Goal: Obtain resource: Obtain resource

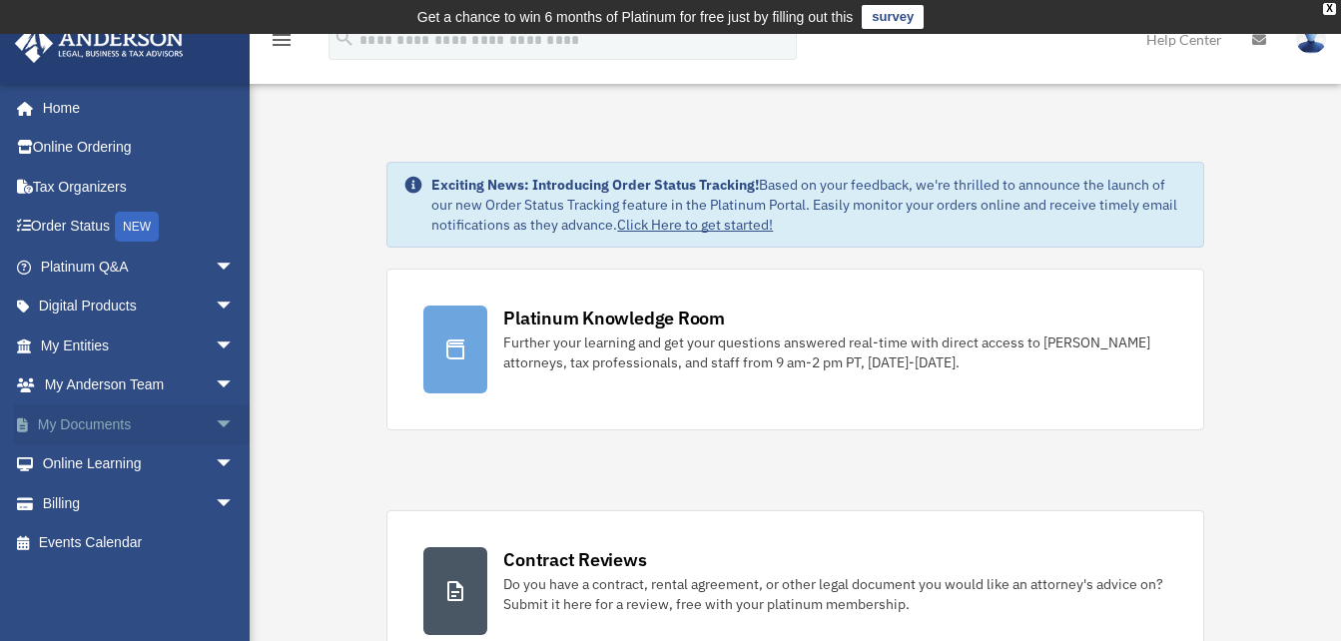
click at [215, 418] on span "arrow_drop_down" at bounding box center [235, 424] width 40 height 41
click at [86, 461] on link "Box" at bounding box center [146, 464] width 237 height 40
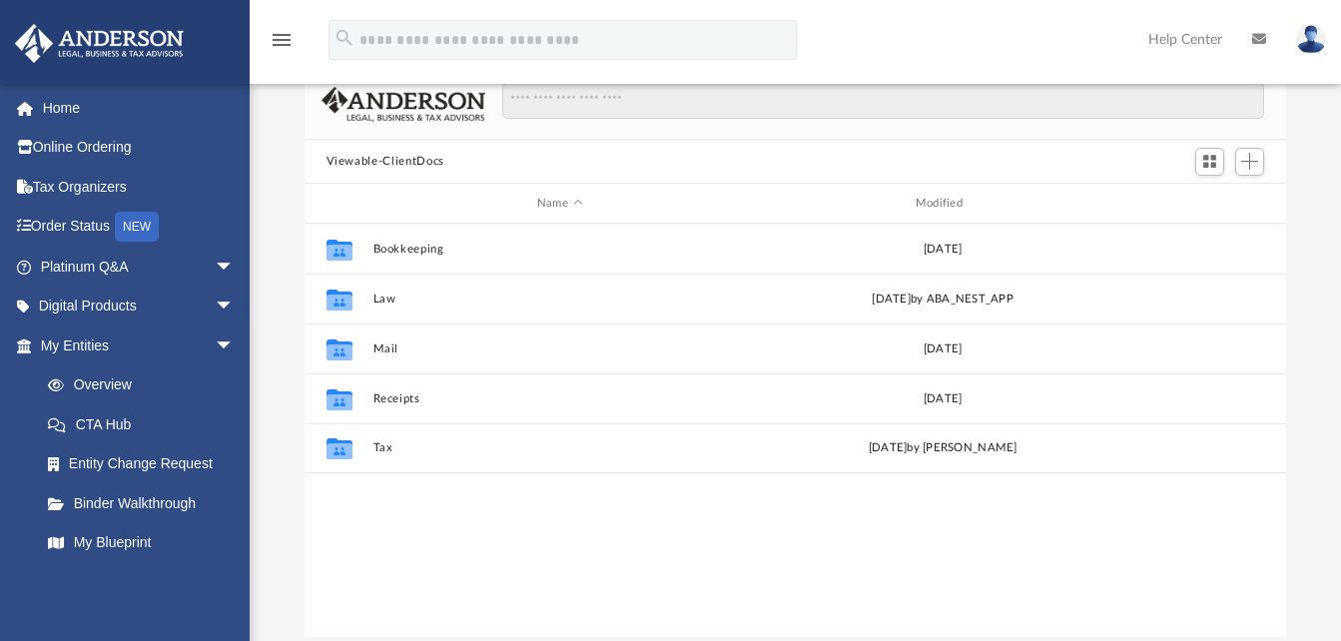
scroll to position [164, 0]
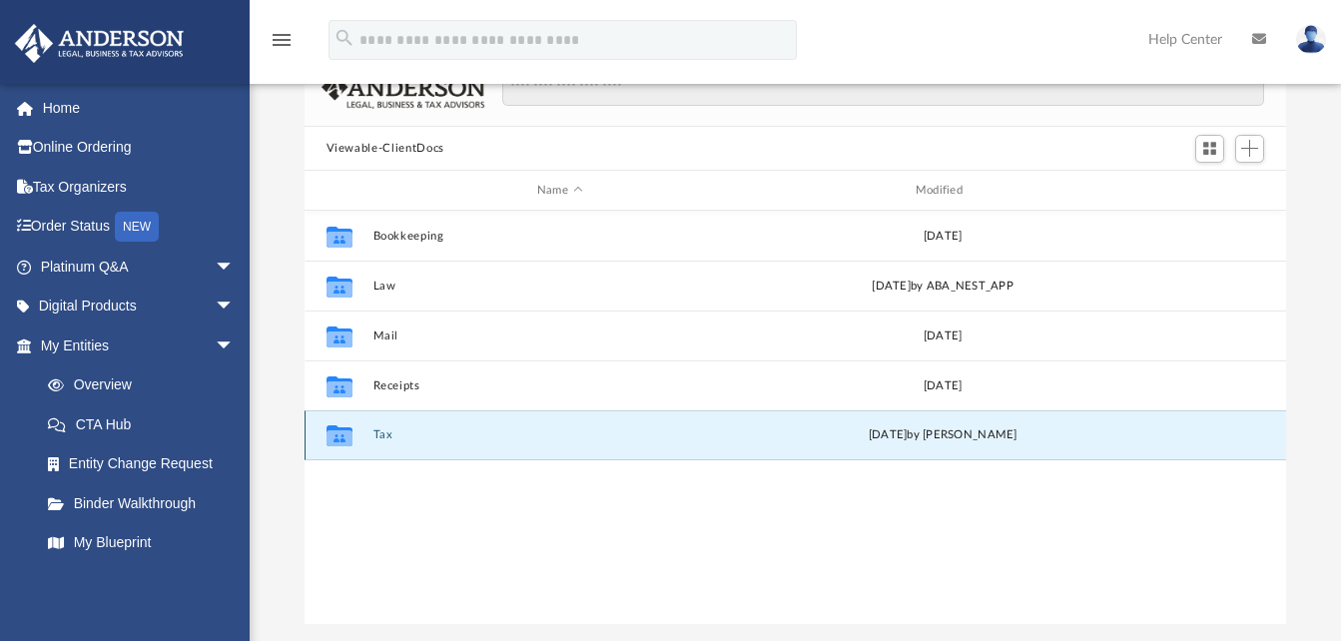
click at [378, 435] on button "Tax" at bounding box center [559, 435] width 374 height 13
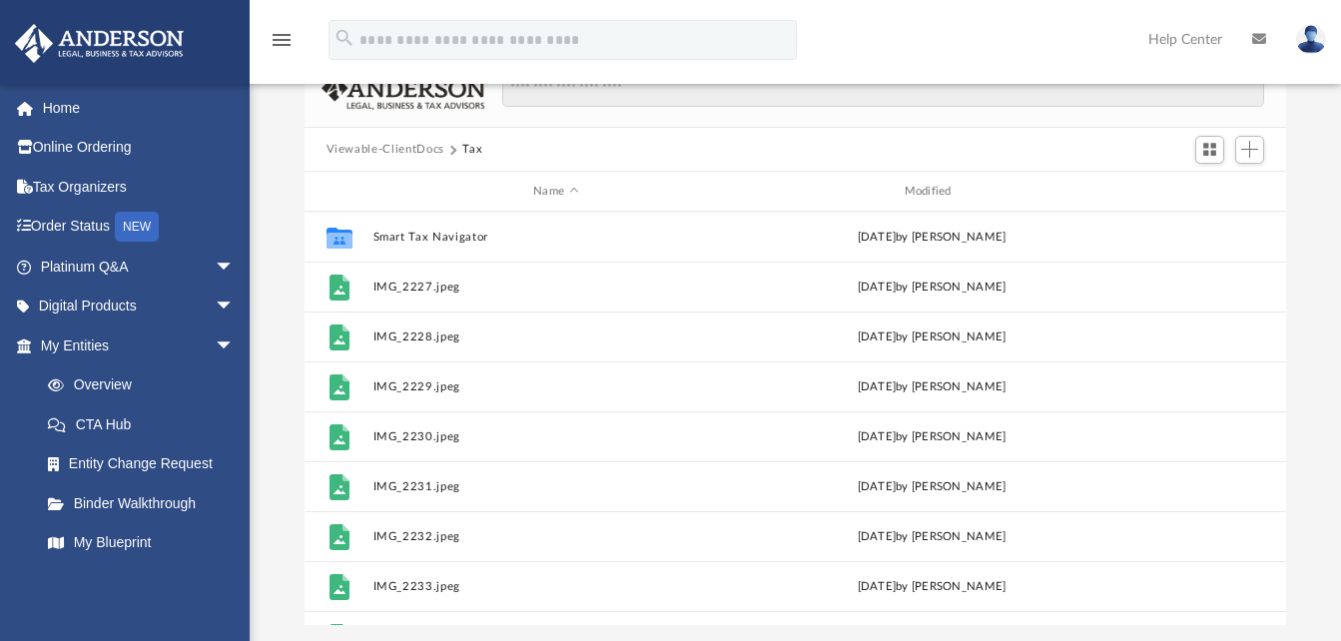
scroll to position [161, 0]
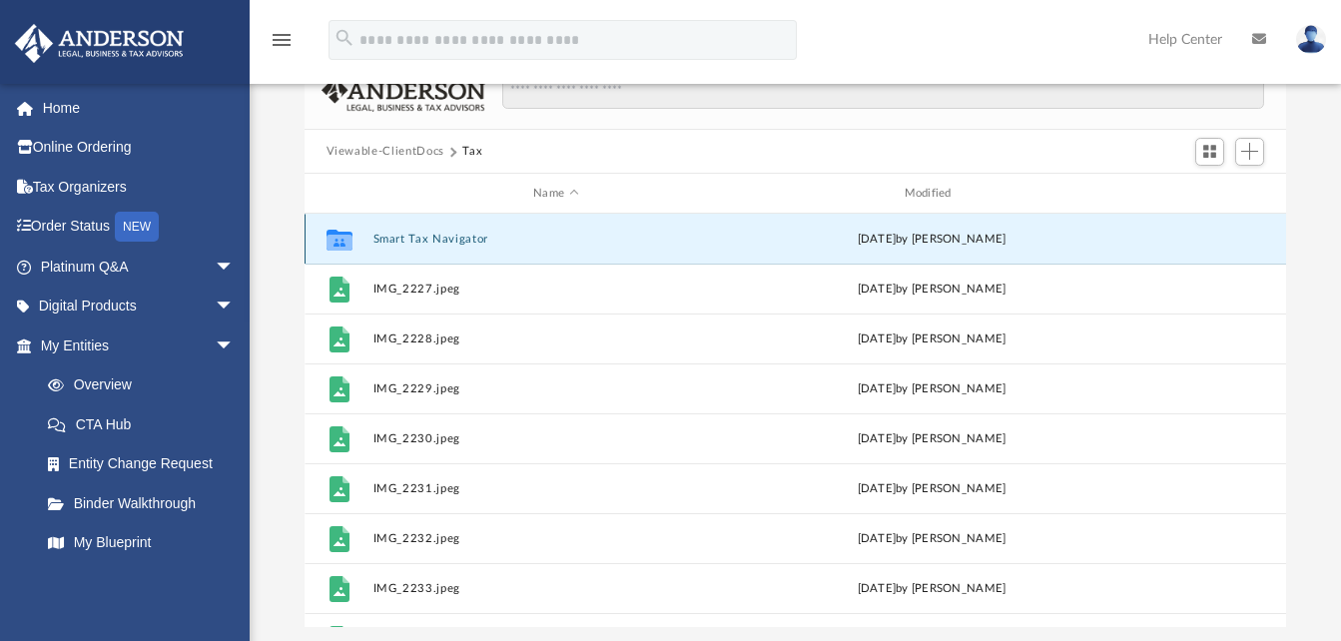
click at [417, 234] on button "Smart Tax Navigator" at bounding box center [555, 239] width 366 height 13
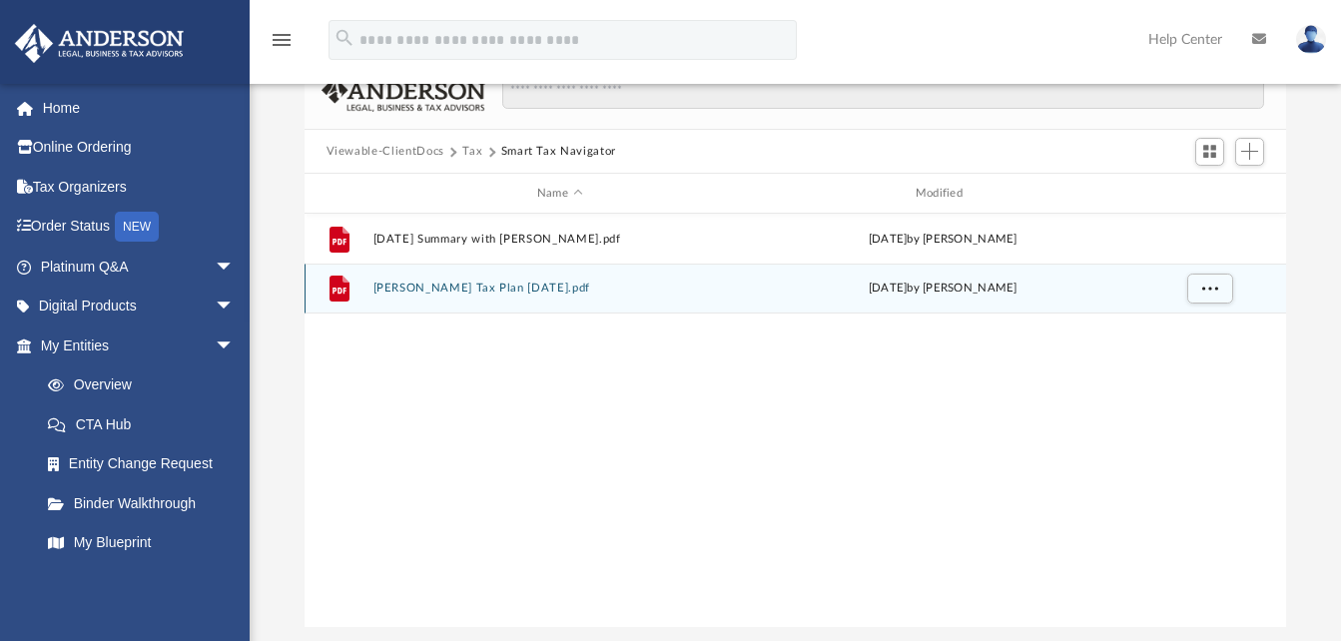
click at [543, 292] on button "[PERSON_NAME] Tax Plan [DATE].pdf" at bounding box center [559, 289] width 374 height 13
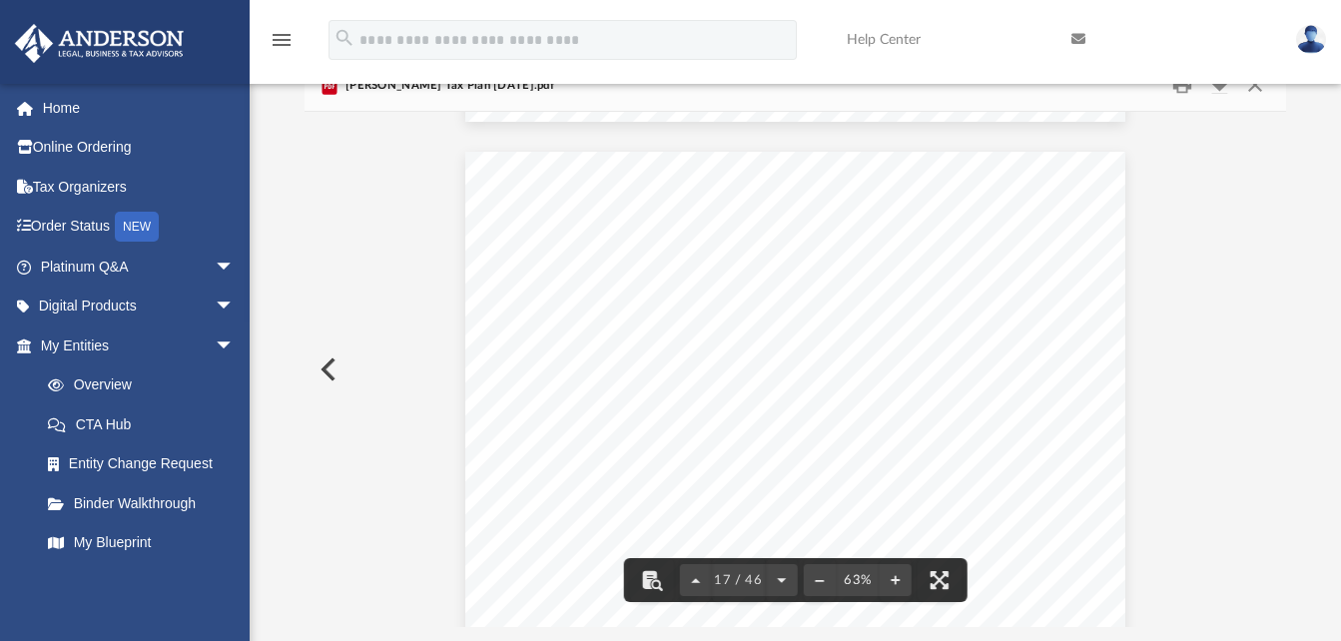
scroll to position [8630, 0]
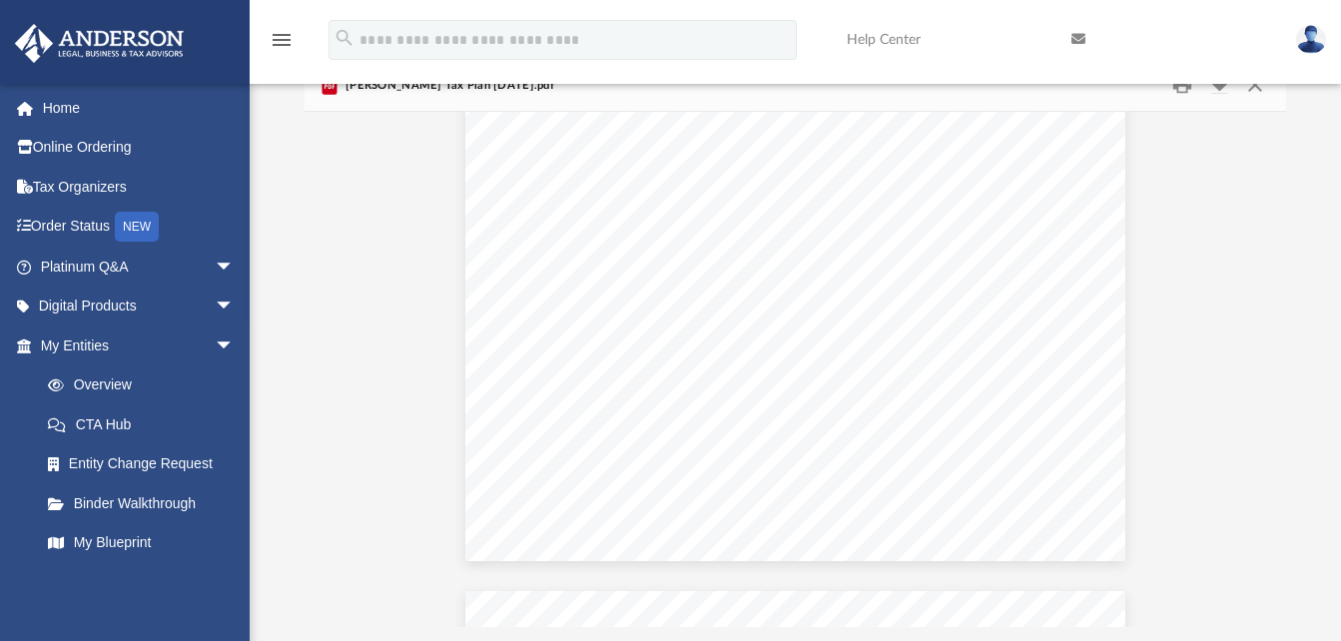
scroll to position [21140, 0]
click at [772, 269] on span "($12,106)" at bounding box center [786, 265] width 29 height 7
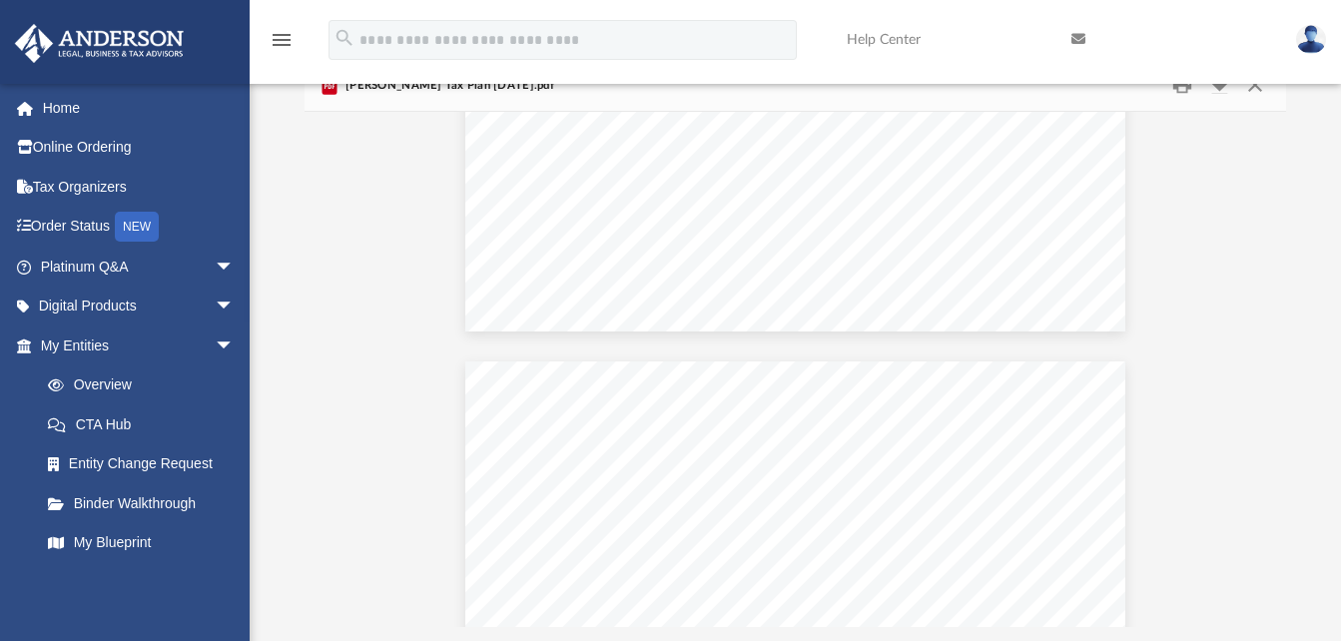
scroll to position [22211, 0]
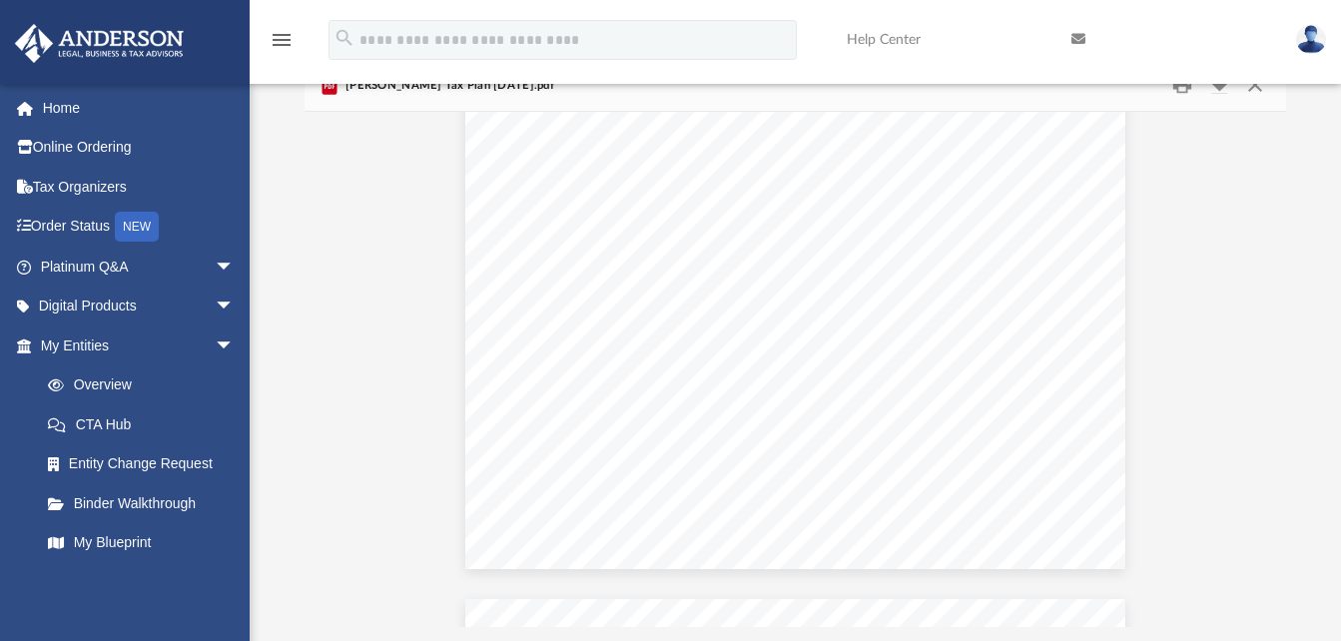
click at [673, 344] on div "Strategy Administrative Office Home Office Home Purchase Price + Improvements 5…" at bounding box center [795, 314] width 660 height 510
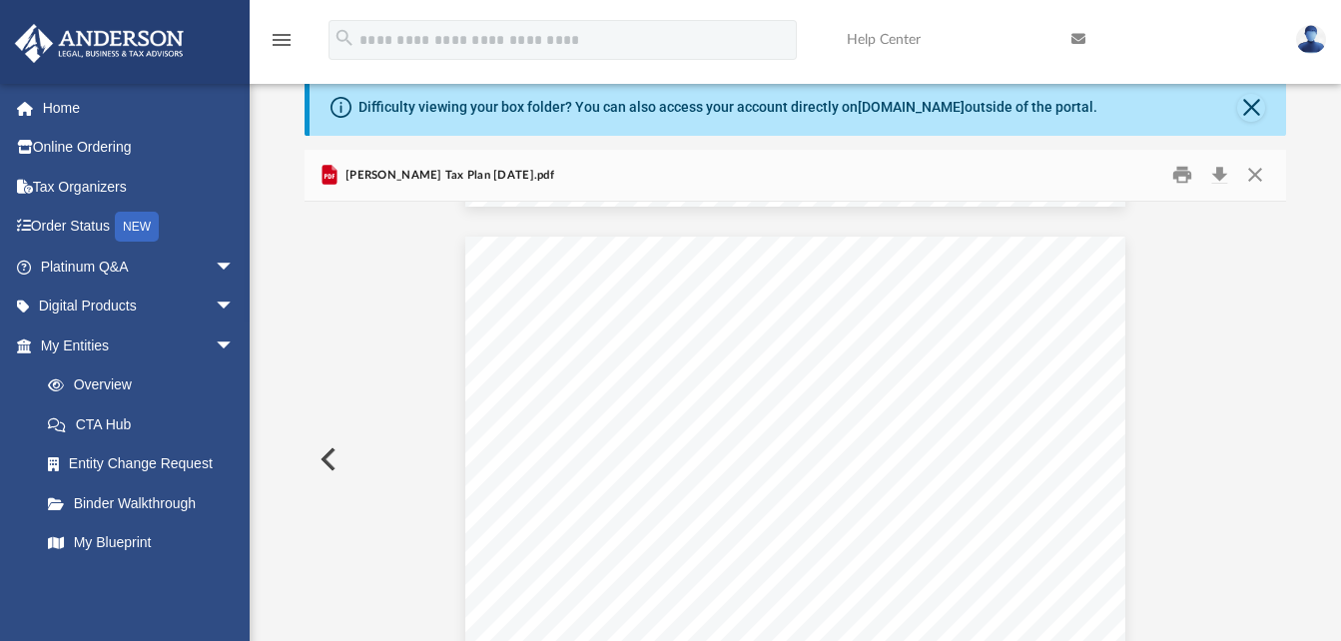
scroll to position [20415, 0]
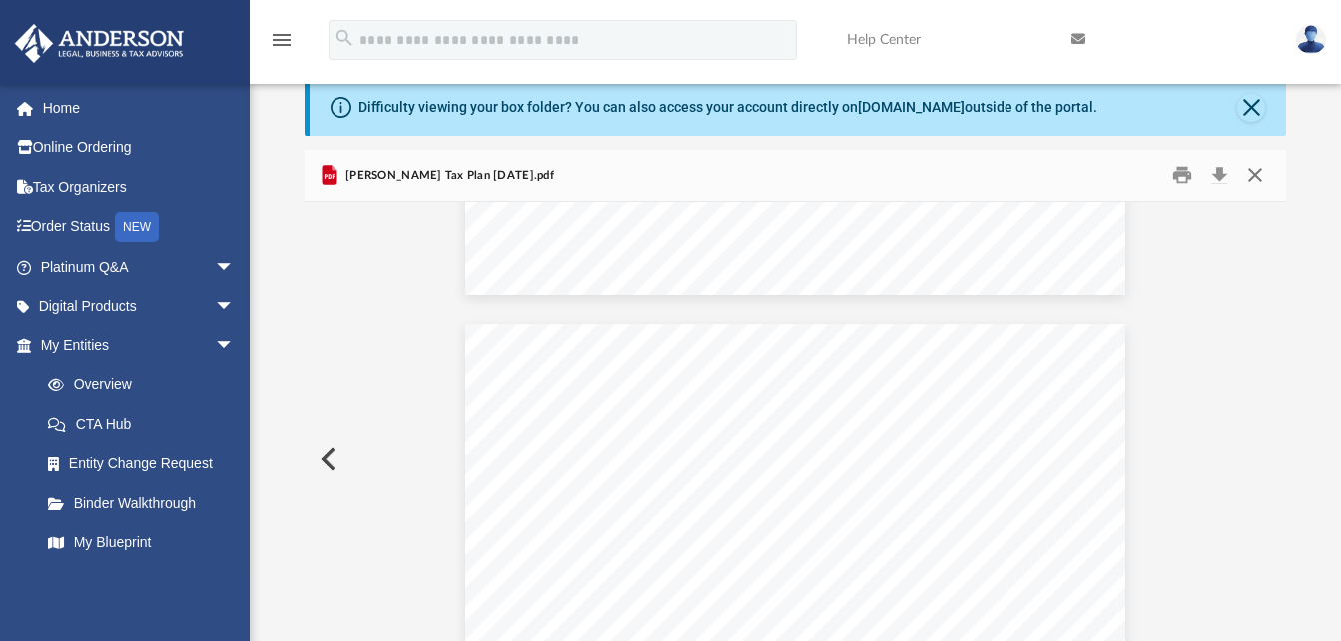
click at [1248, 176] on button "Close" at bounding box center [1255, 175] width 36 height 31
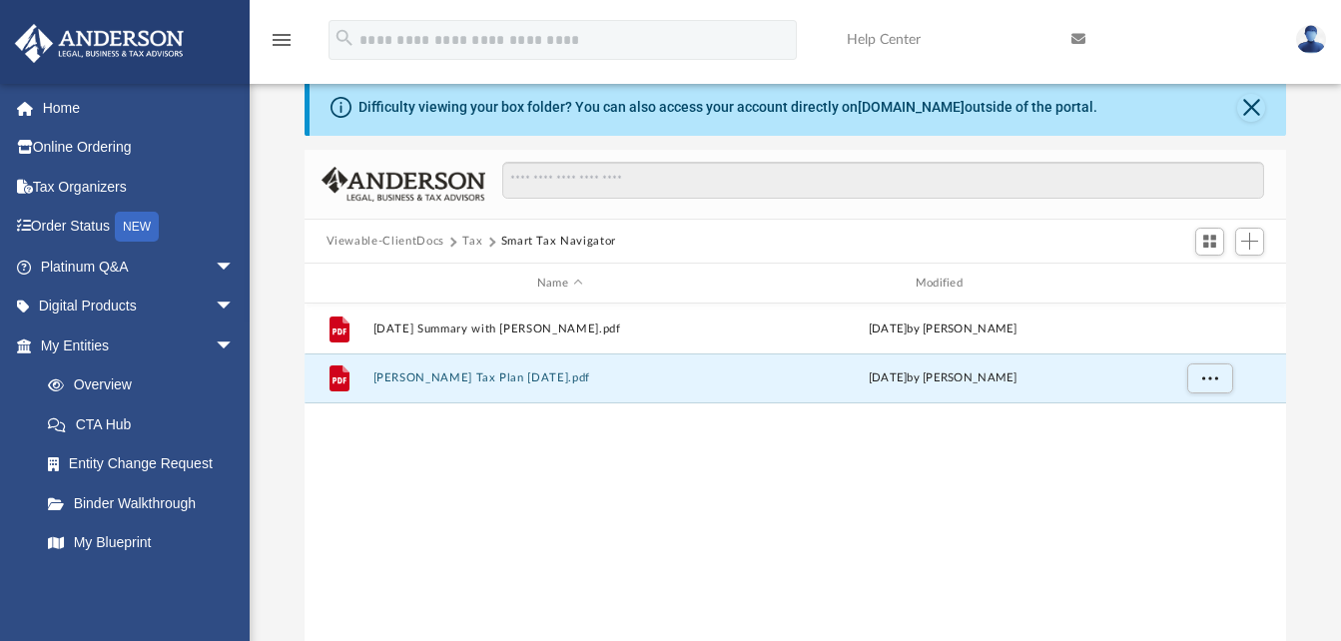
click at [468, 242] on button "Tax" at bounding box center [472, 242] width 20 height 18
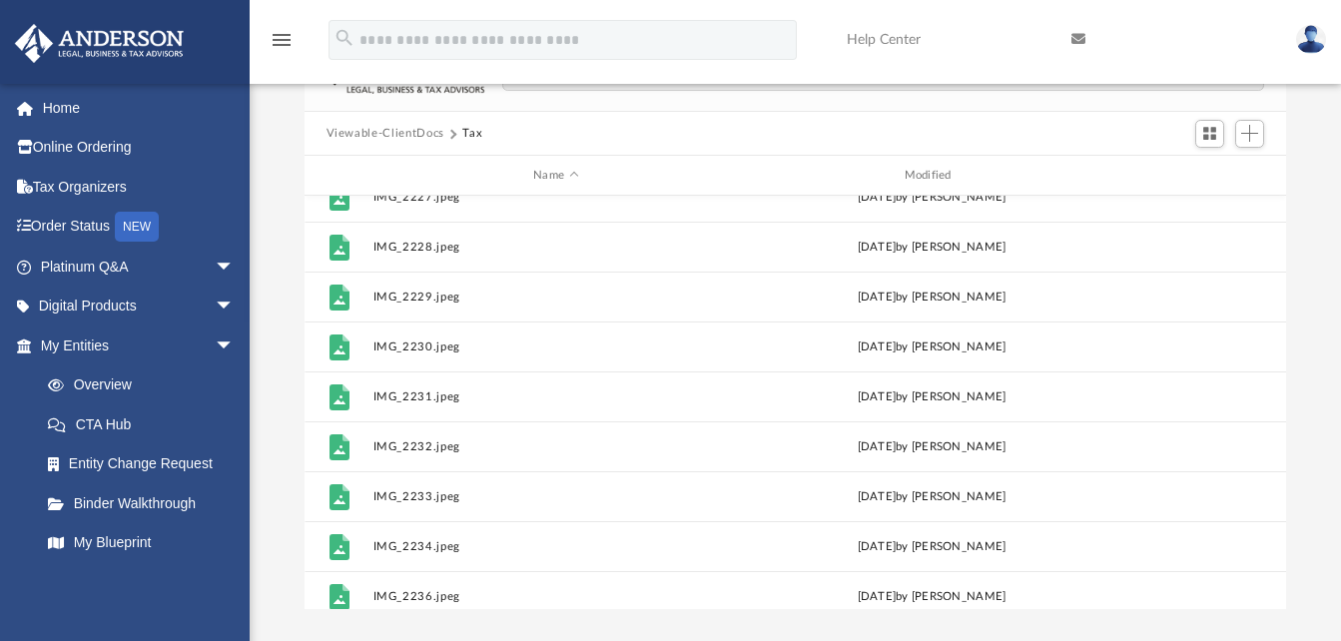
scroll to position [0, 0]
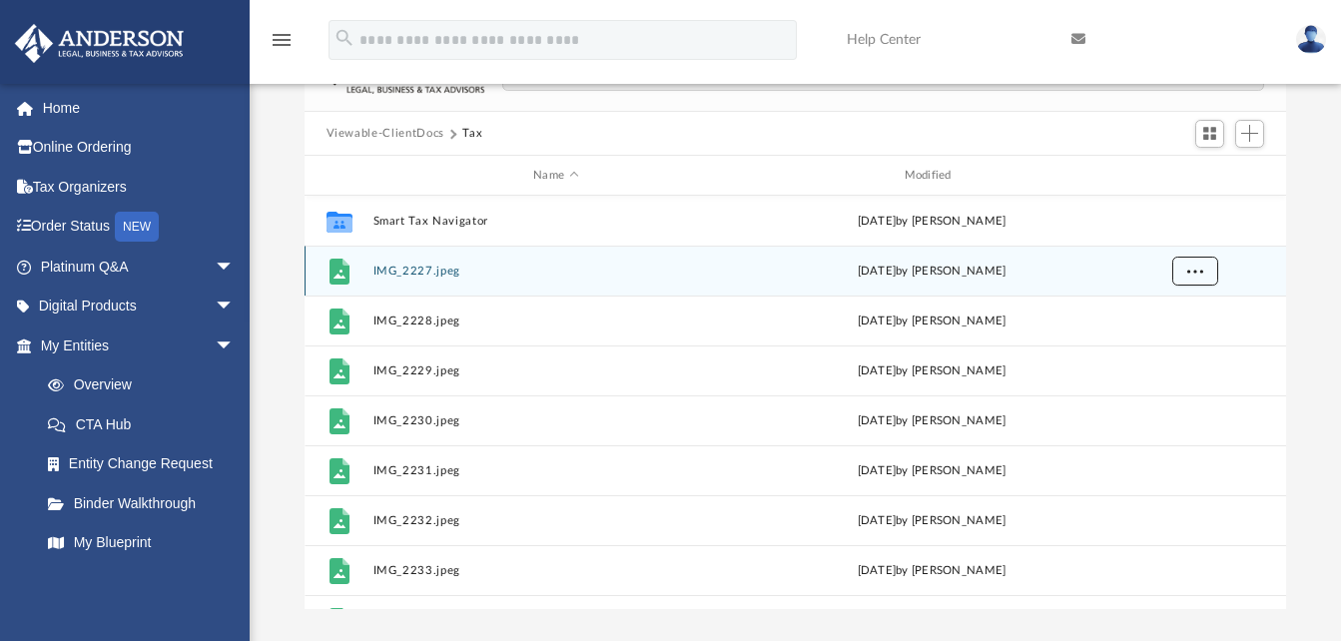
click at [1197, 273] on span "More options" at bounding box center [1194, 271] width 16 height 11
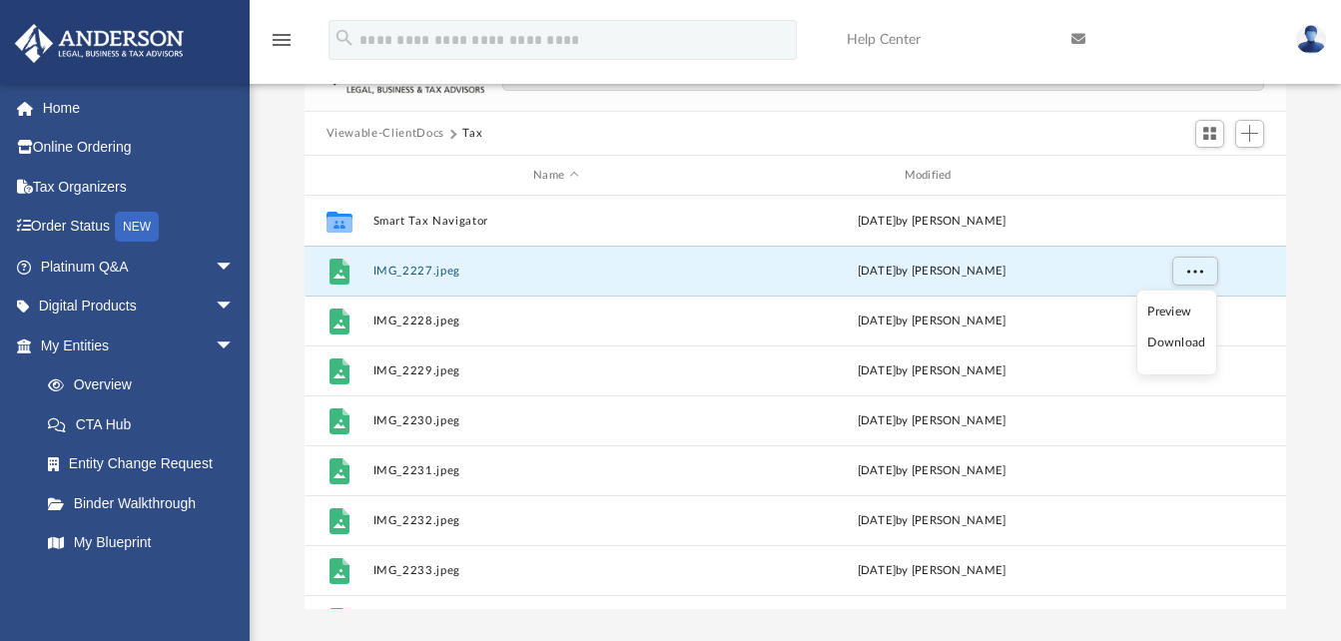
click at [1330, 243] on div "Difficulty viewing your box folder? You can also access your account directly o…" at bounding box center [795, 291] width 1091 height 638
click at [446, 272] on button "IMG_2227.jpeg" at bounding box center [555, 271] width 366 height 13
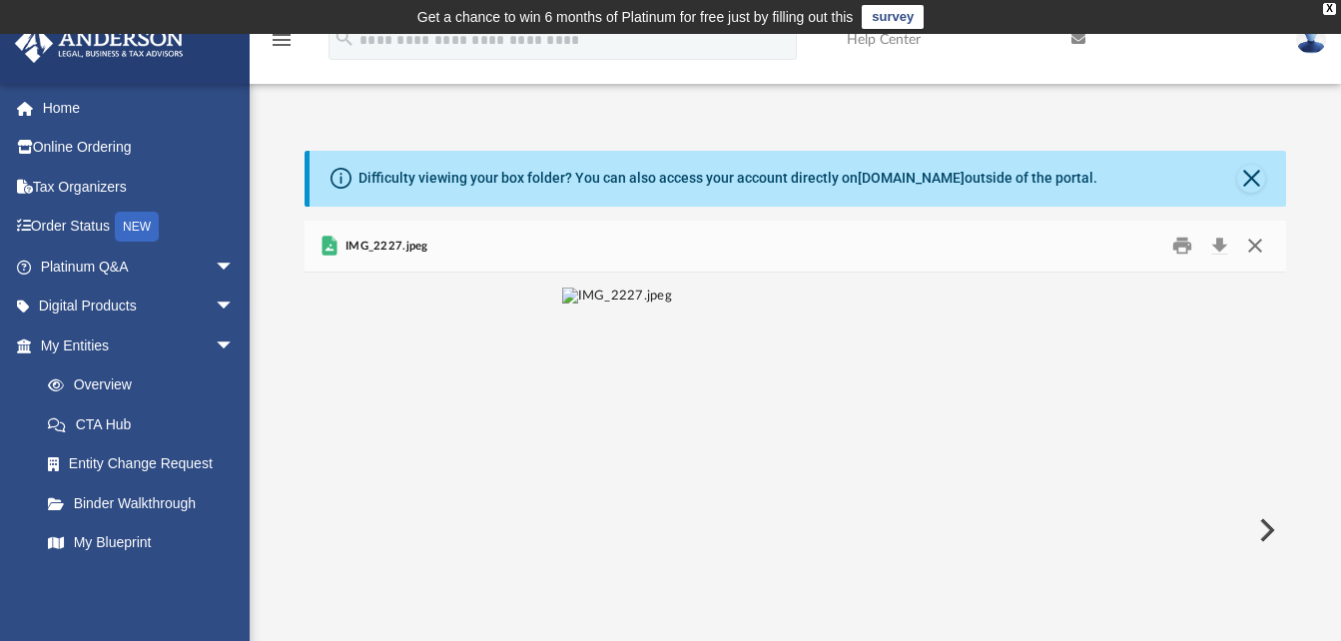
click at [1257, 245] on button "Close" at bounding box center [1255, 246] width 36 height 31
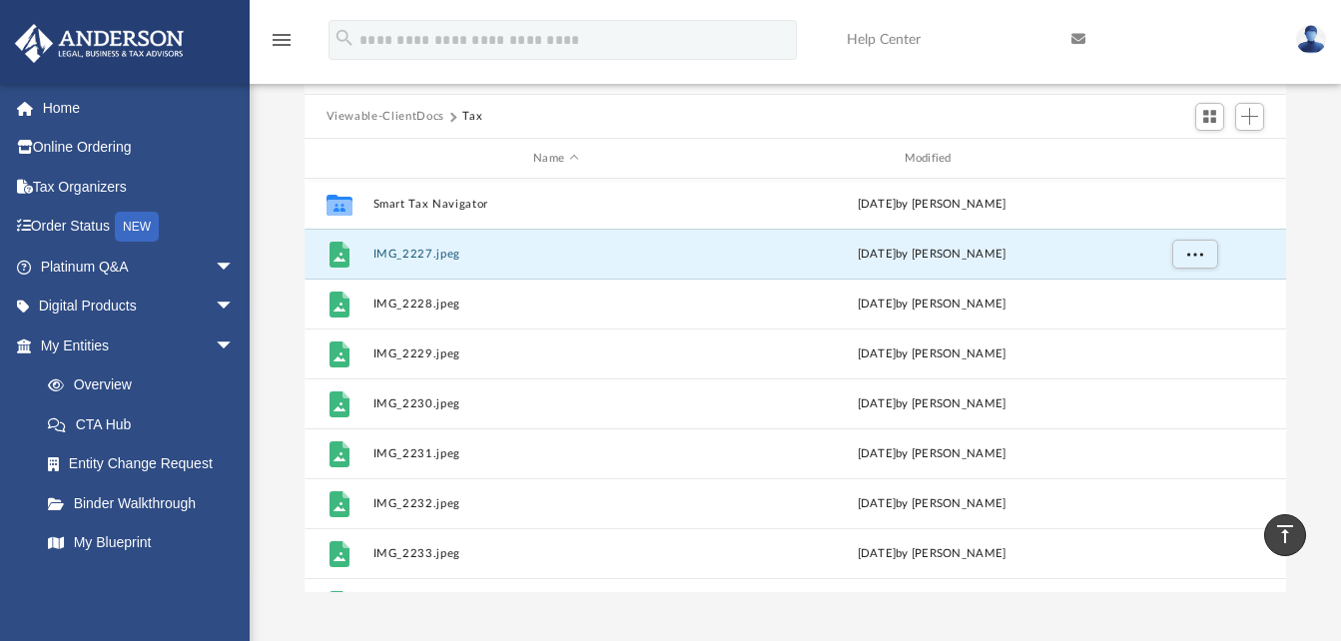
scroll to position [195, 0]
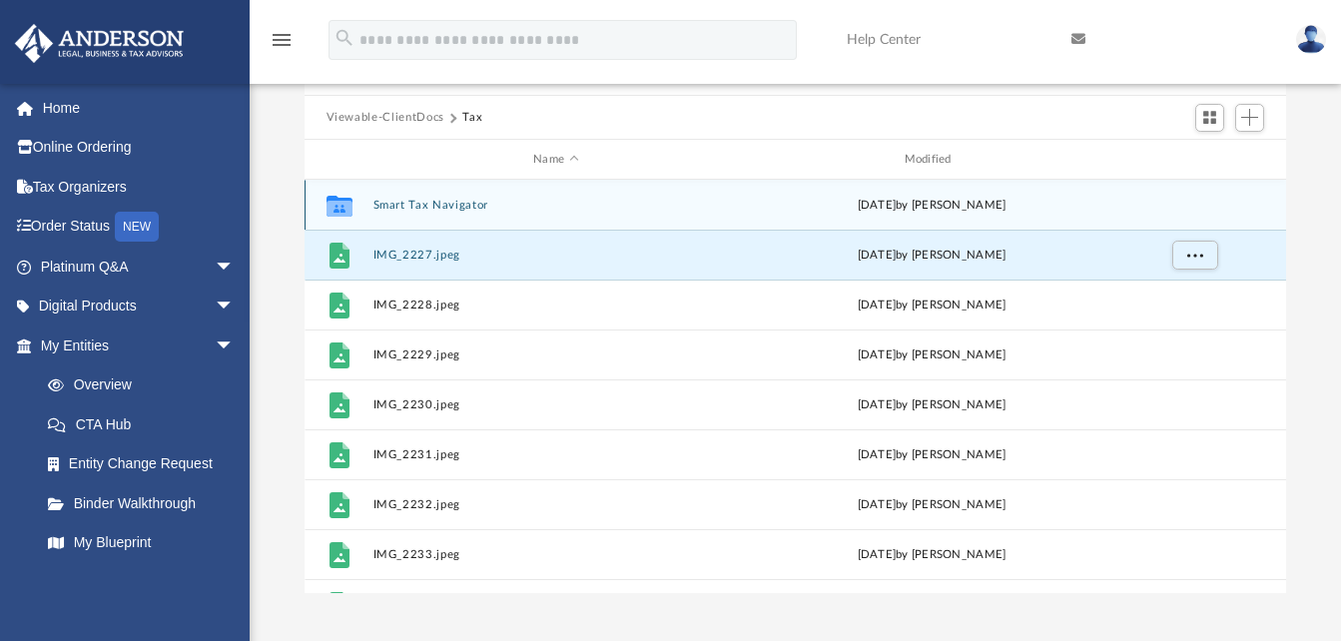
click at [440, 208] on button "Smart Tax Navigator" at bounding box center [555, 205] width 366 height 13
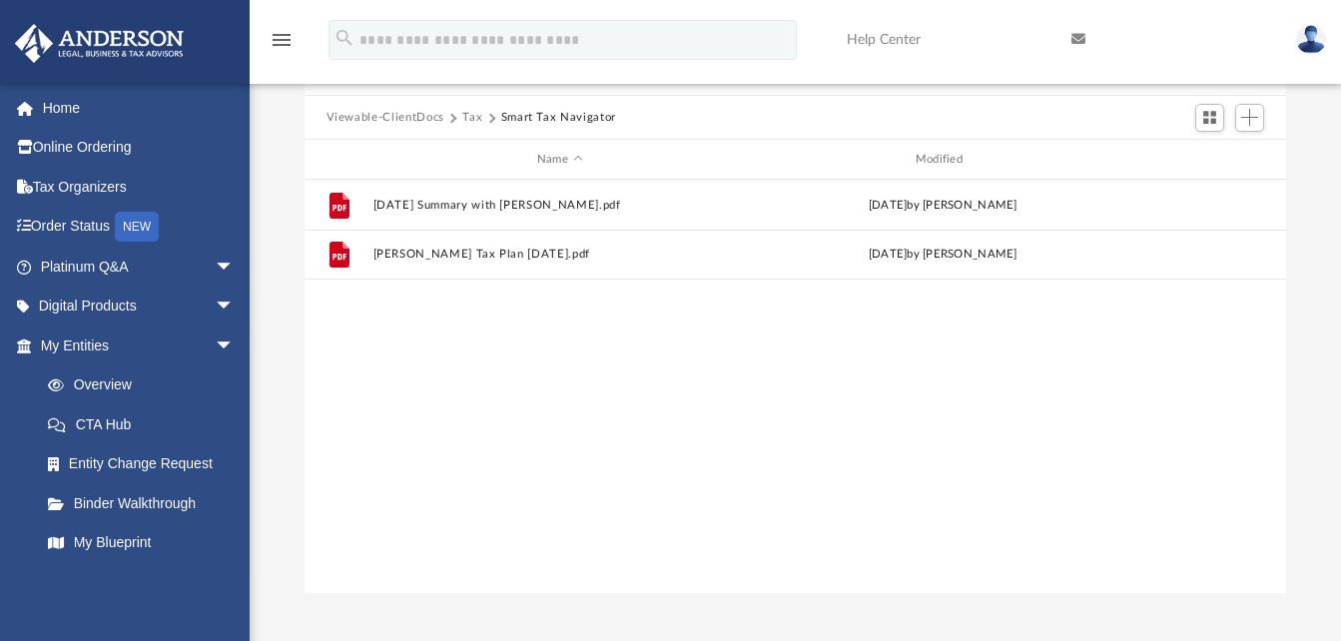
click at [470, 115] on button "Tax" at bounding box center [472, 118] width 20 height 18
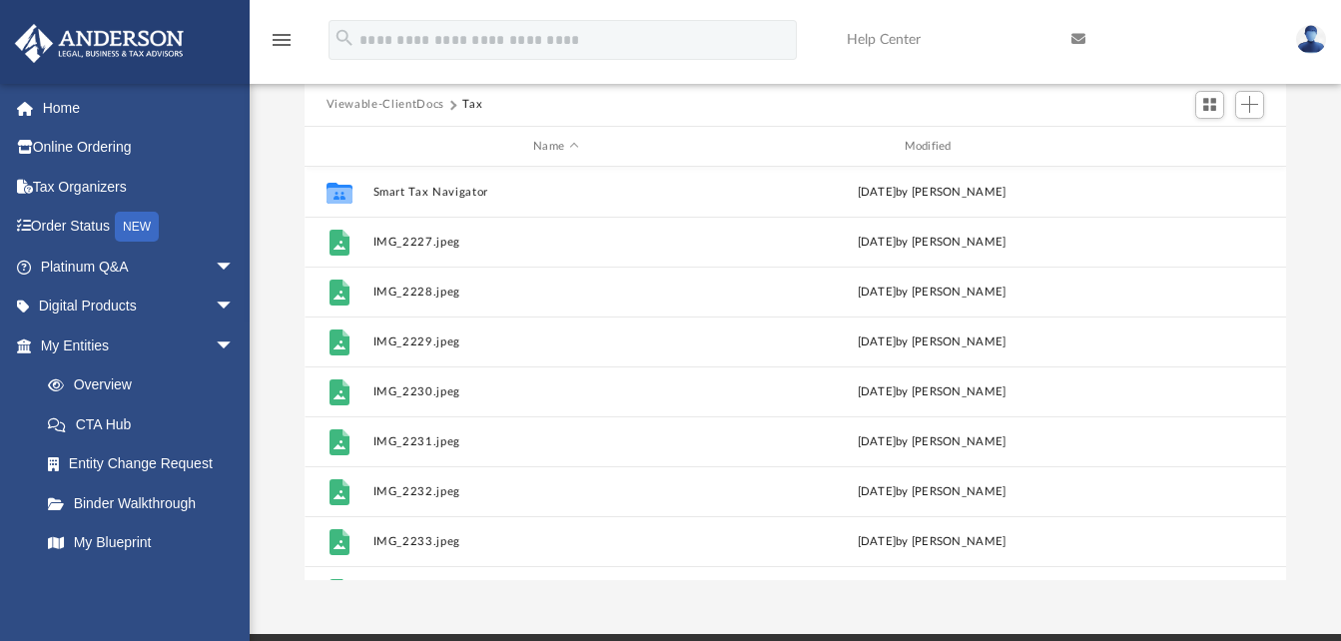
scroll to position [201, 0]
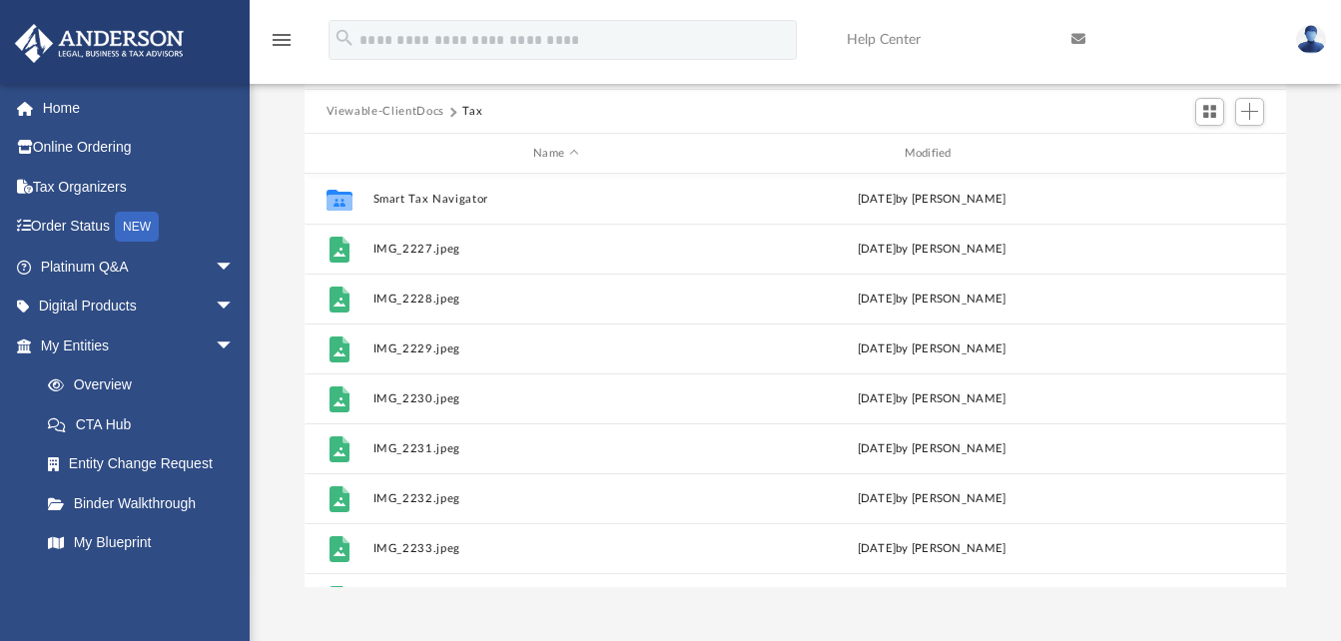
click at [414, 107] on button "Viewable-ClientDocs" at bounding box center [385, 112] width 118 height 18
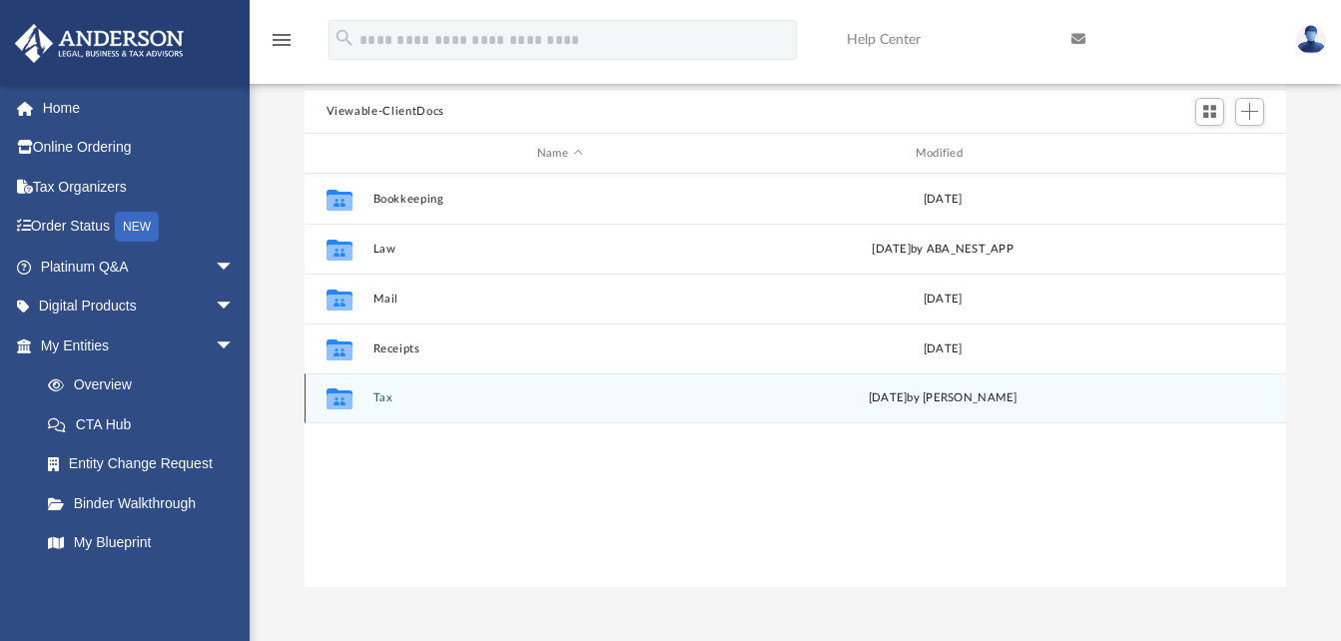
click at [385, 392] on button "Tax" at bounding box center [559, 398] width 374 height 13
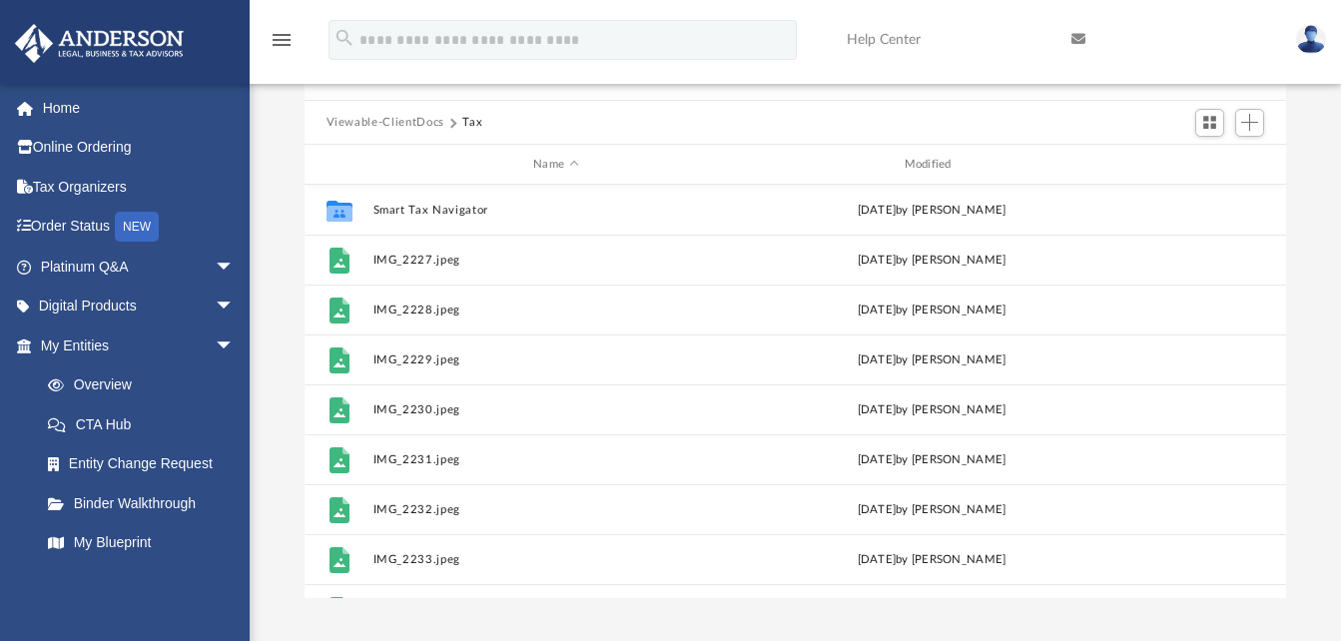
scroll to position [62, 0]
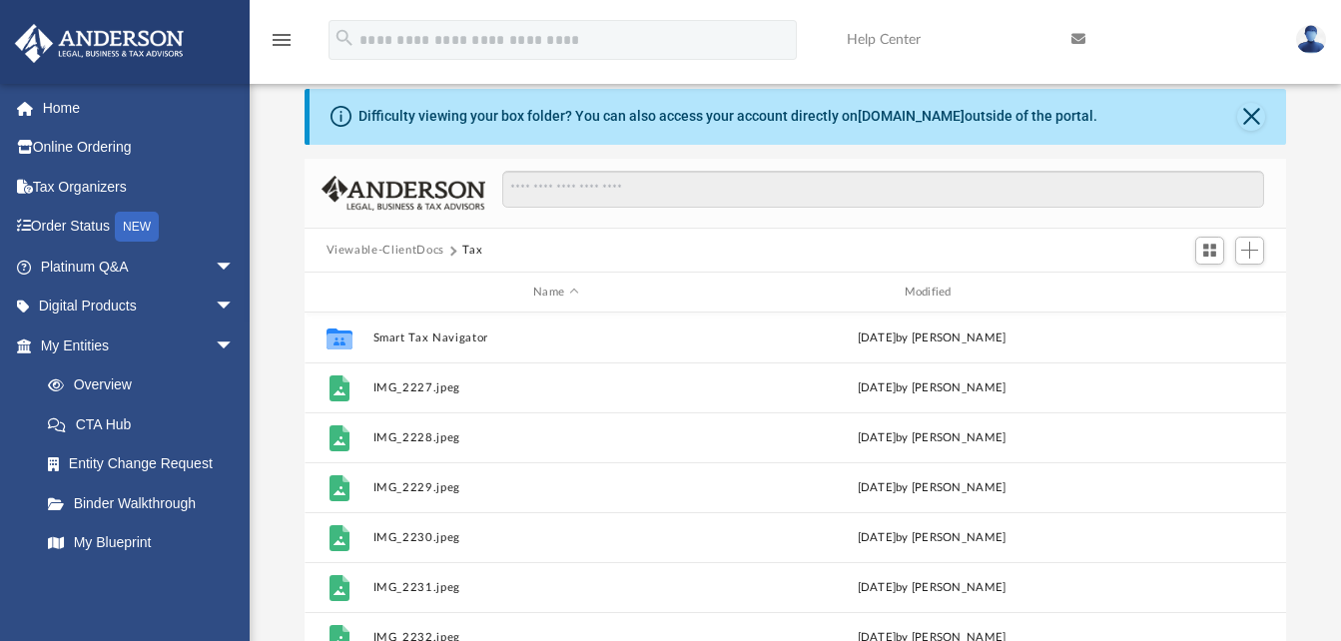
click at [386, 250] on button "Viewable-ClientDocs" at bounding box center [385, 251] width 118 height 18
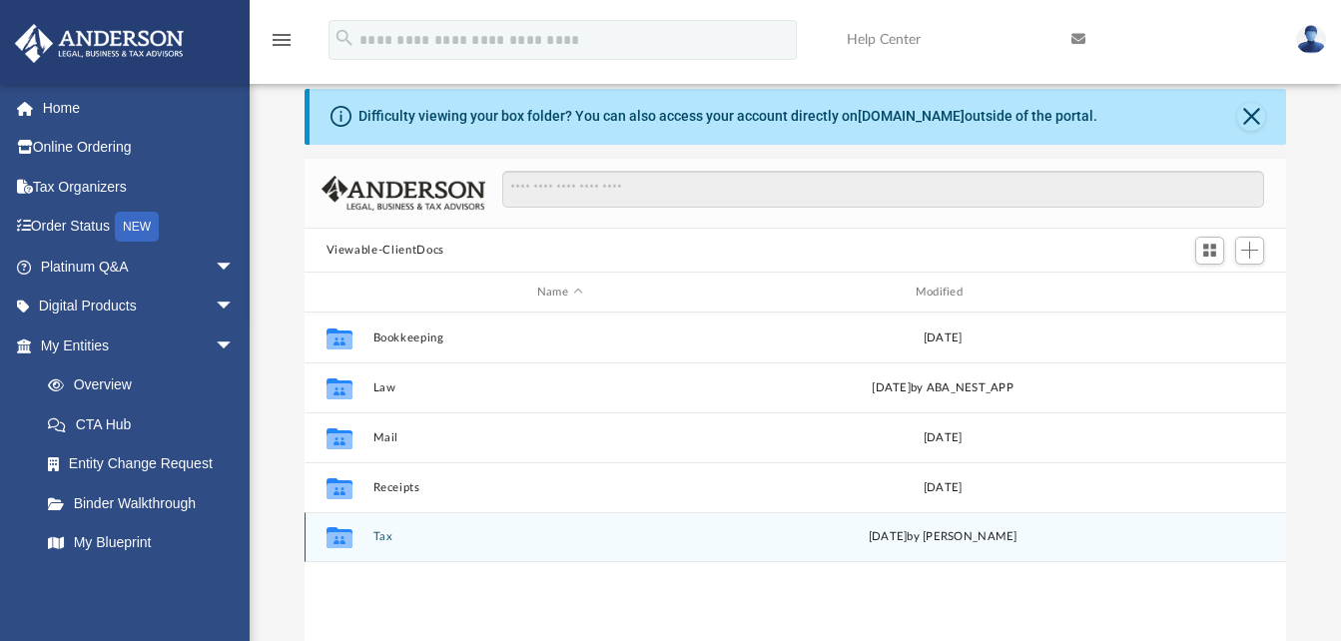
click at [381, 529] on div "Collaborated Folder Tax [DATE] by [PERSON_NAME]" at bounding box center [795, 537] width 982 height 50
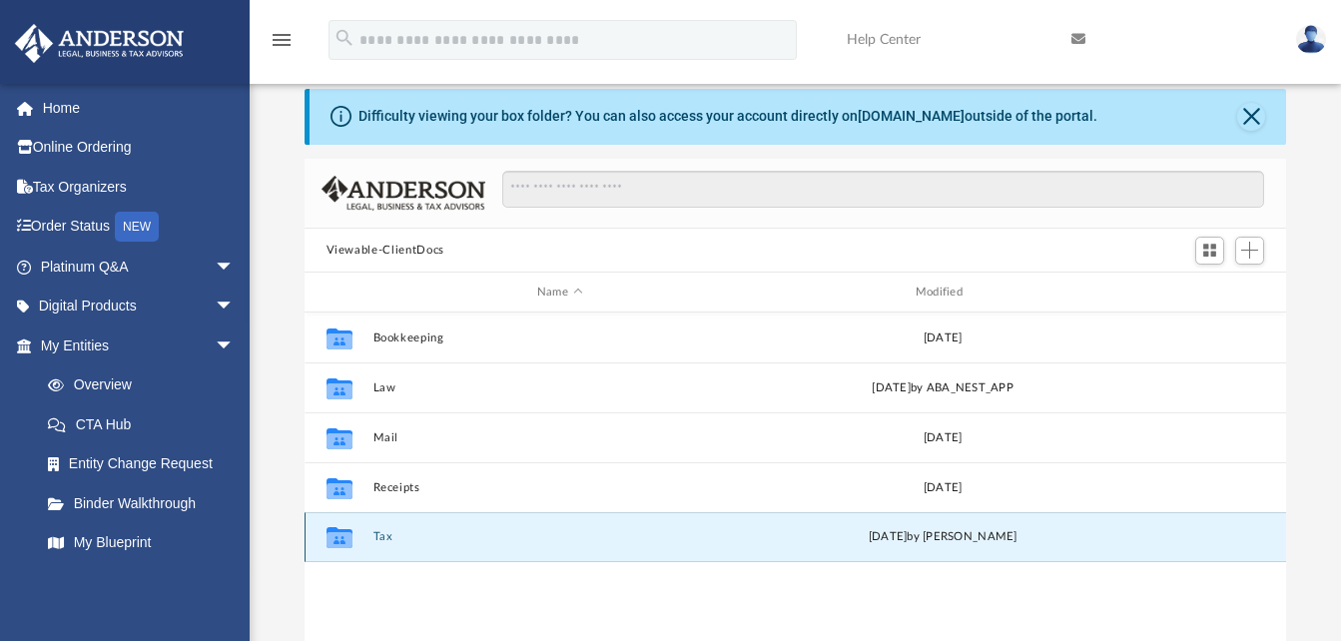
click at [385, 538] on button "Tax" at bounding box center [559, 537] width 374 height 13
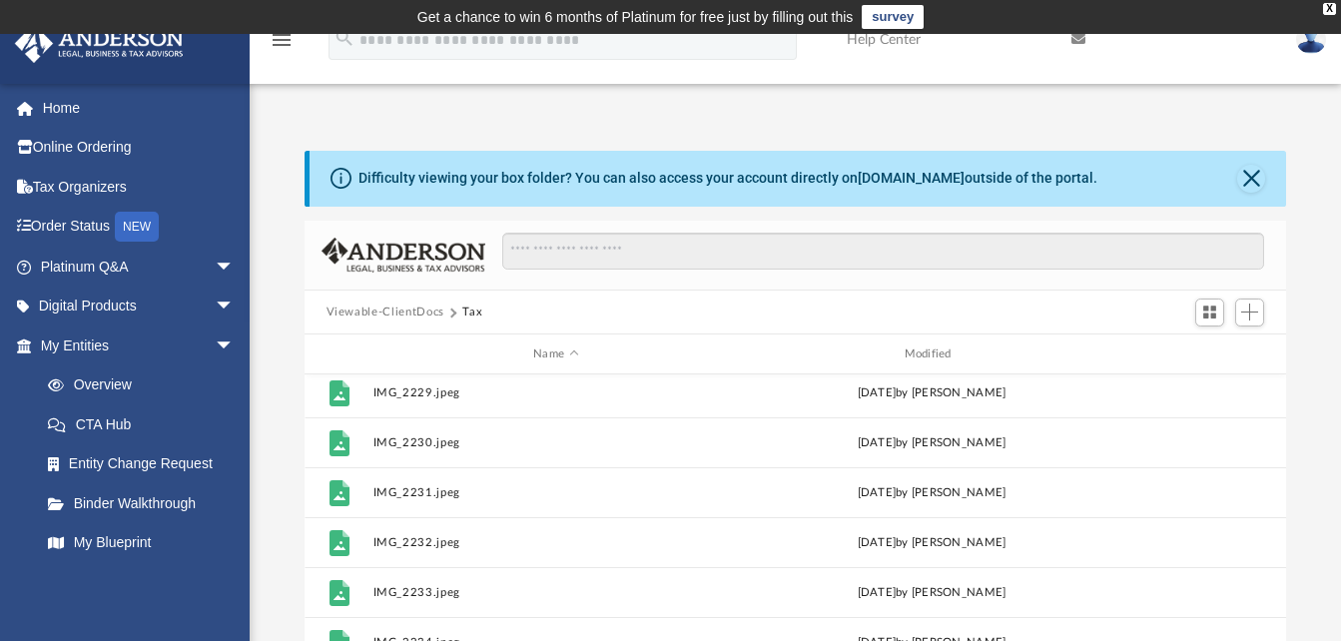
scroll to position [0, 0]
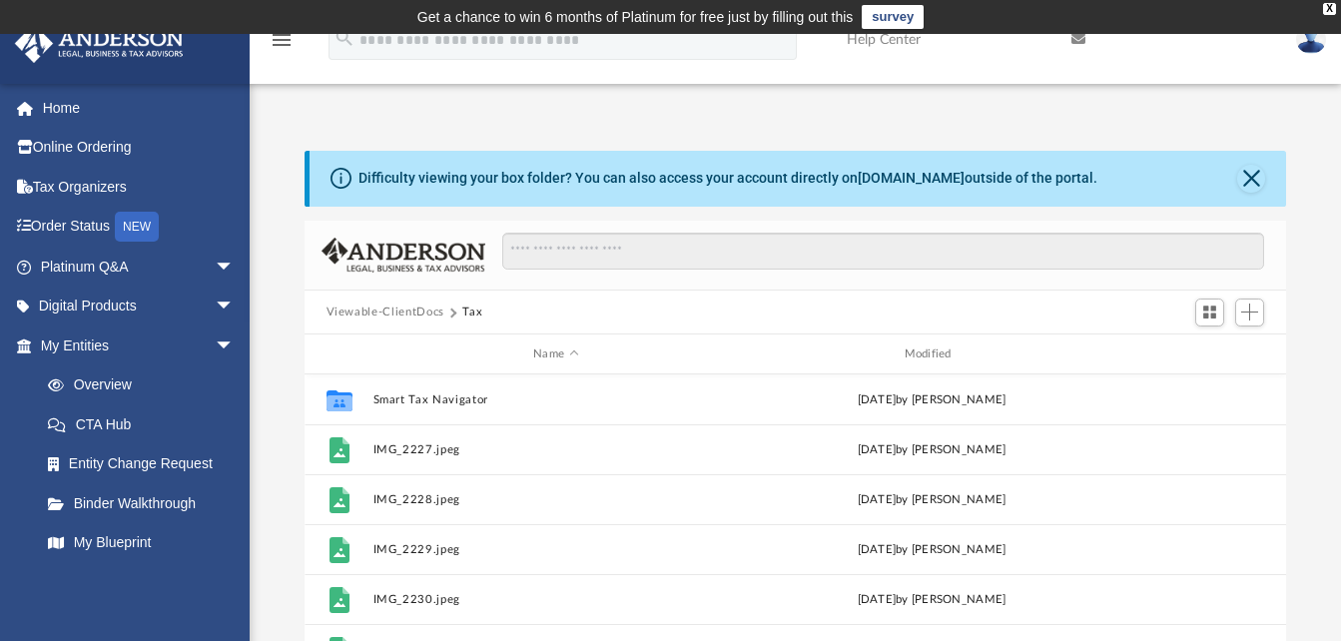
click at [397, 311] on button "Viewable-ClientDocs" at bounding box center [385, 312] width 118 height 18
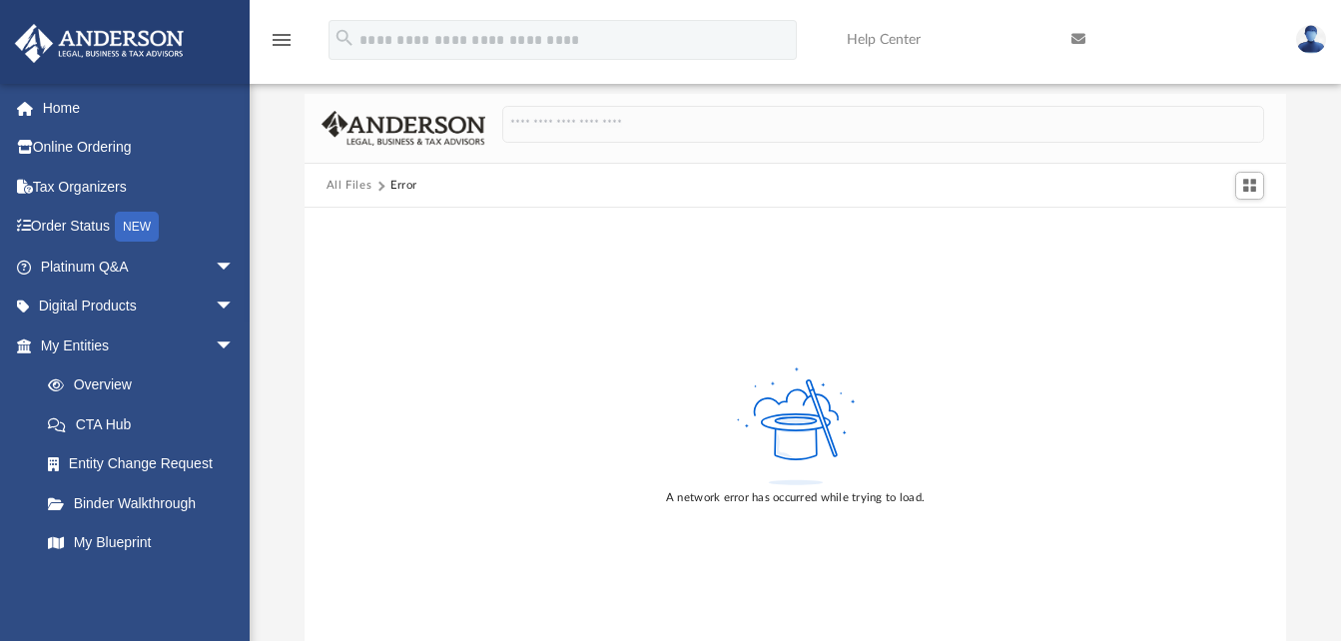
scroll to position [120, 0]
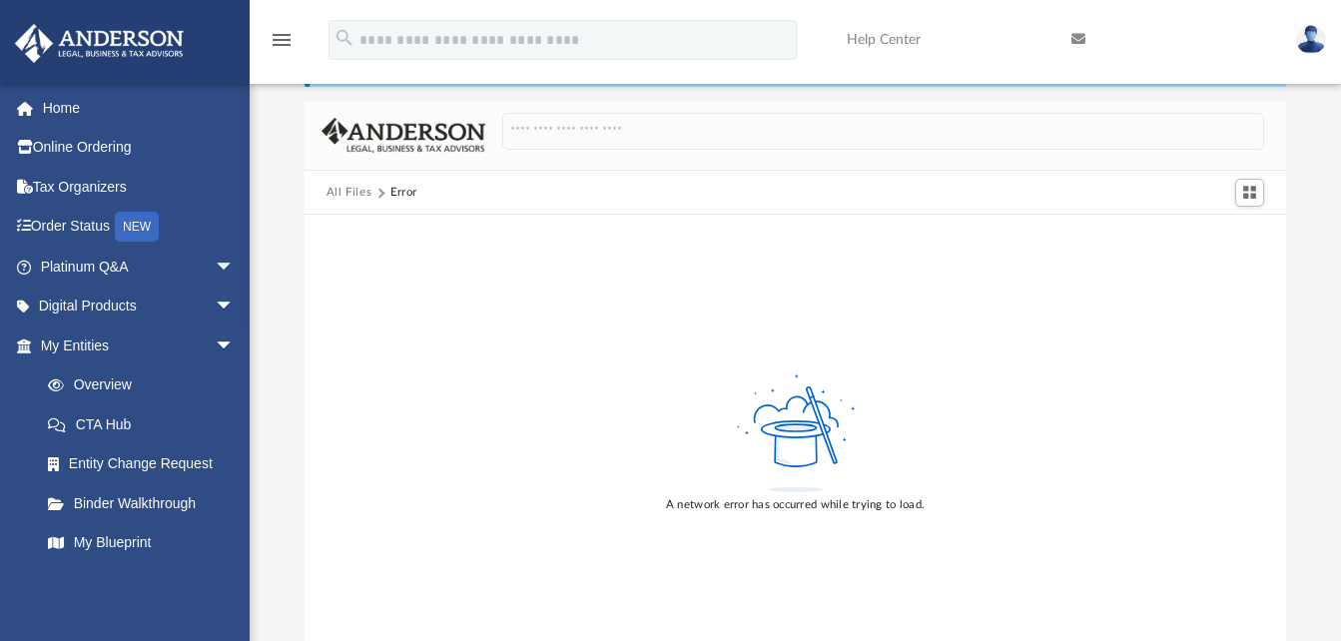
click at [354, 196] on button "All Files" at bounding box center [349, 193] width 46 height 18
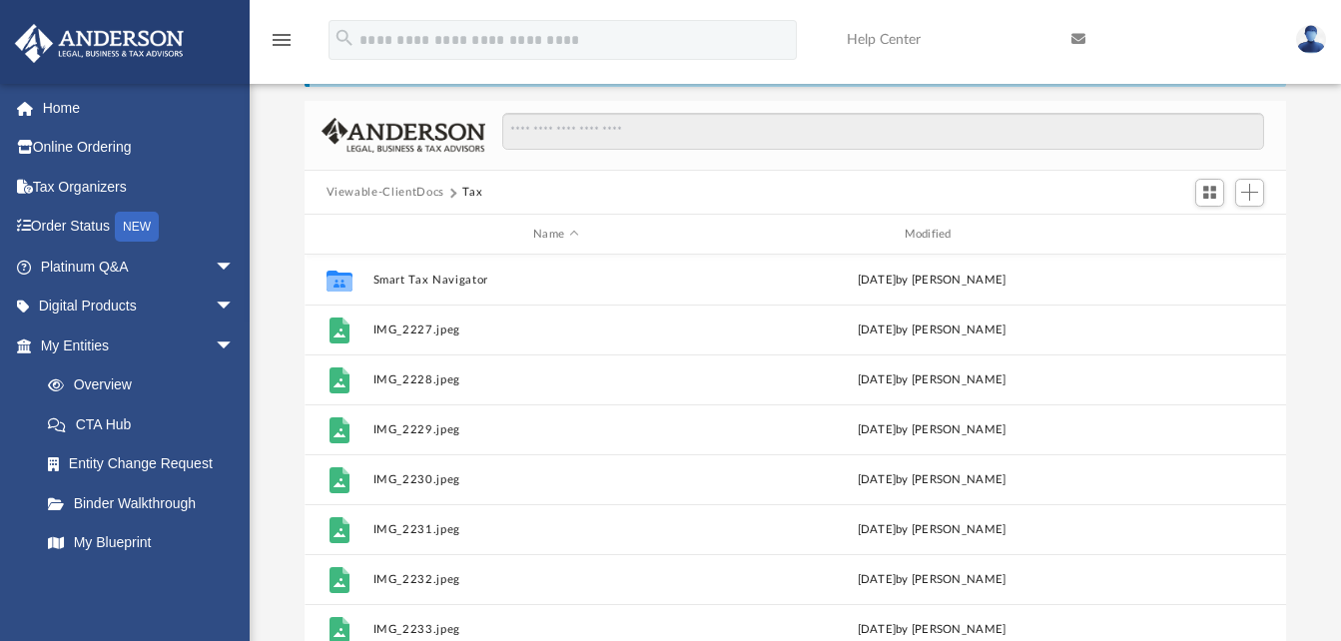
scroll to position [439, 966]
click at [401, 191] on button "Viewable-ClientDocs" at bounding box center [385, 193] width 118 height 18
click at [395, 186] on button "Viewable-ClientDocs" at bounding box center [385, 193] width 118 height 18
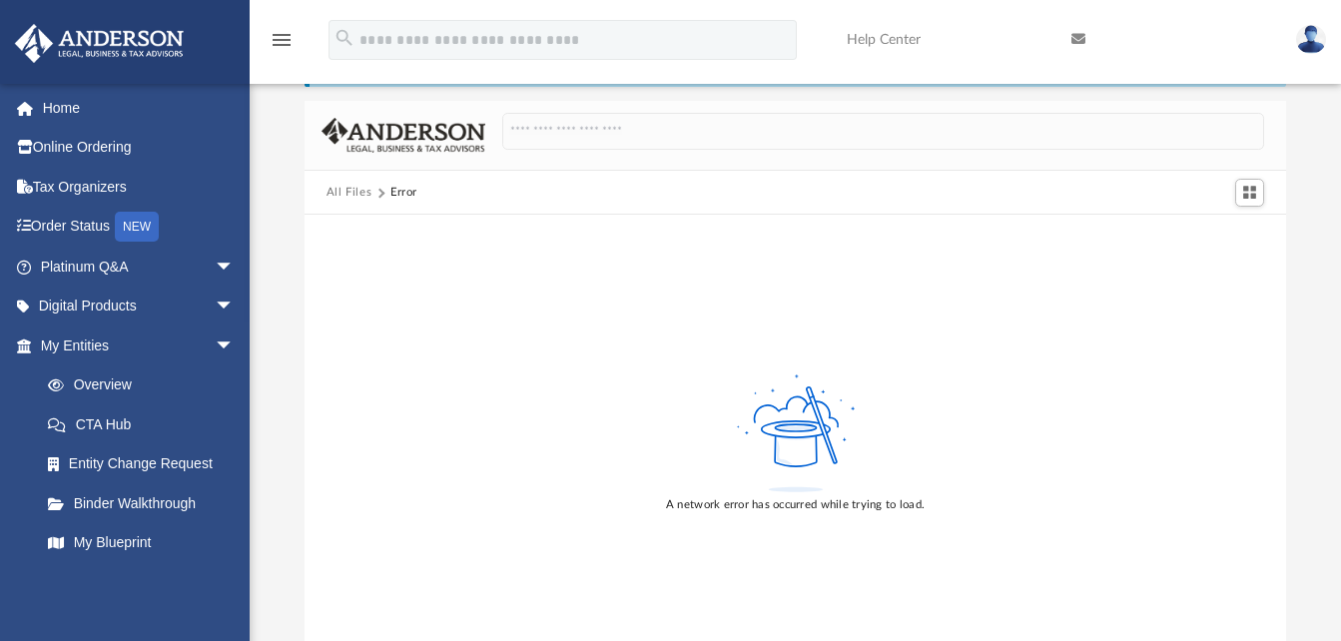
click at [348, 192] on button "All Files" at bounding box center [349, 193] width 46 height 18
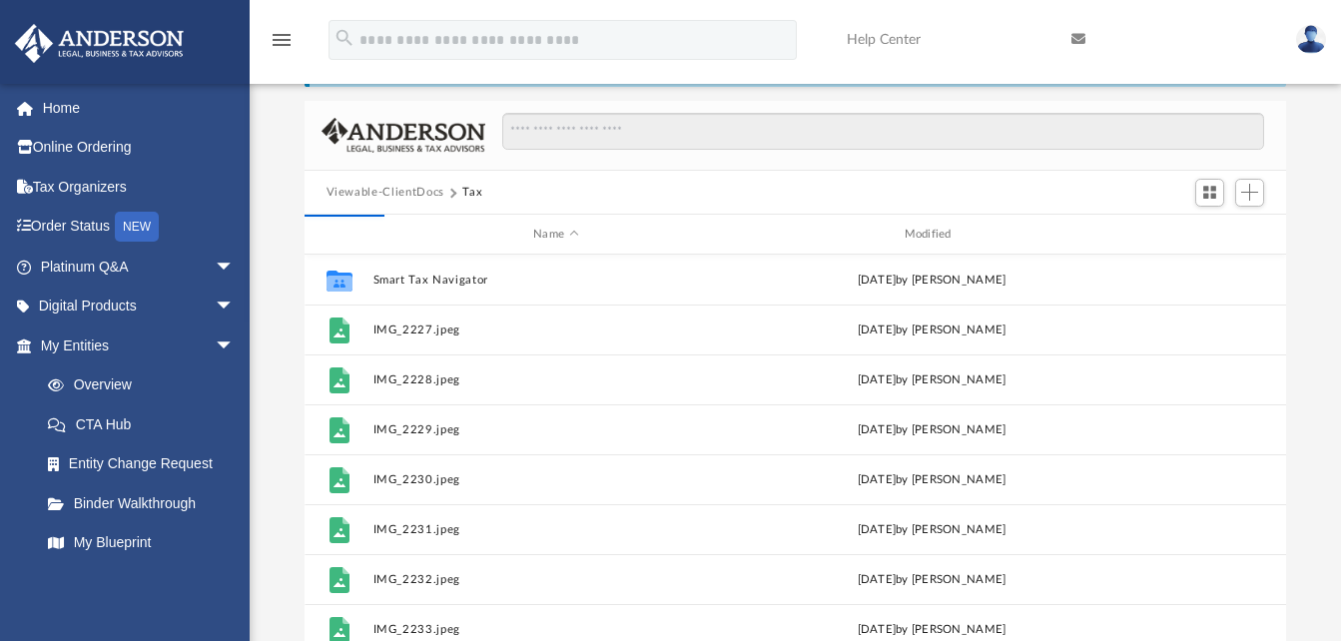
click at [384, 182] on div "Viewable-ClientDocs Tax" at bounding box center [795, 193] width 982 height 44
click at [374, 194] on button "Viewable-ClientDocs" at bounding box center [385, 193] width 118 height 18
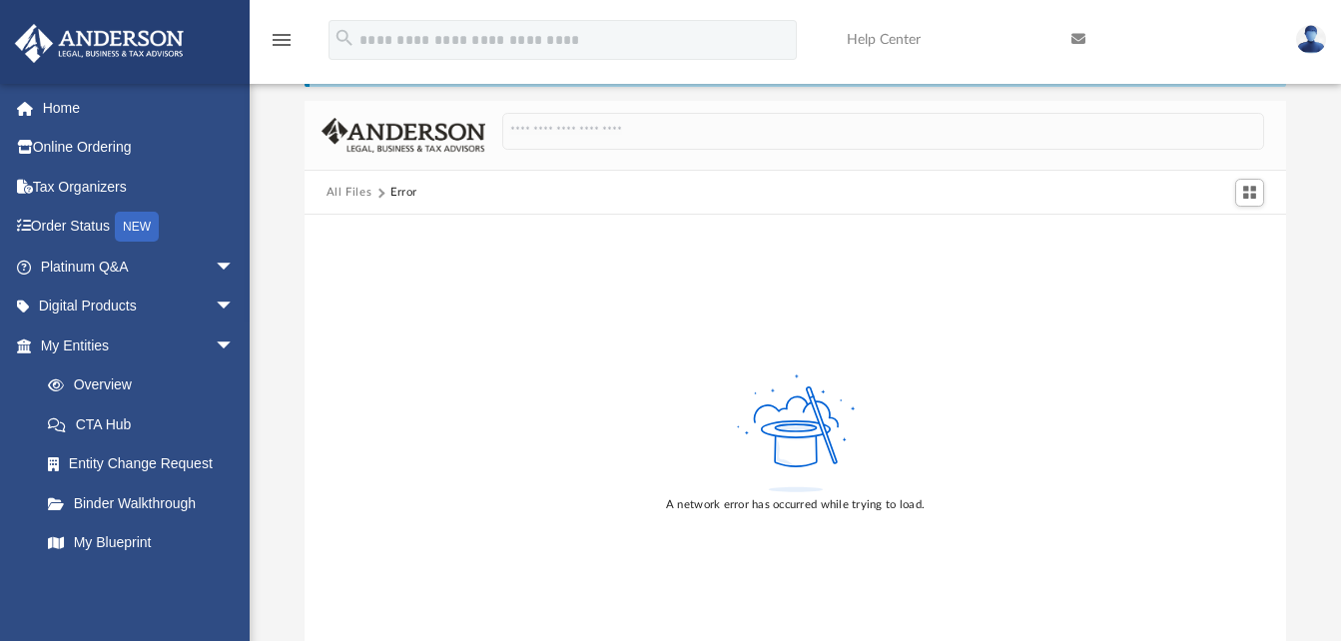
click at [354, 190] on button "All Files" at bounding box center [349, 193] width 46 height 18
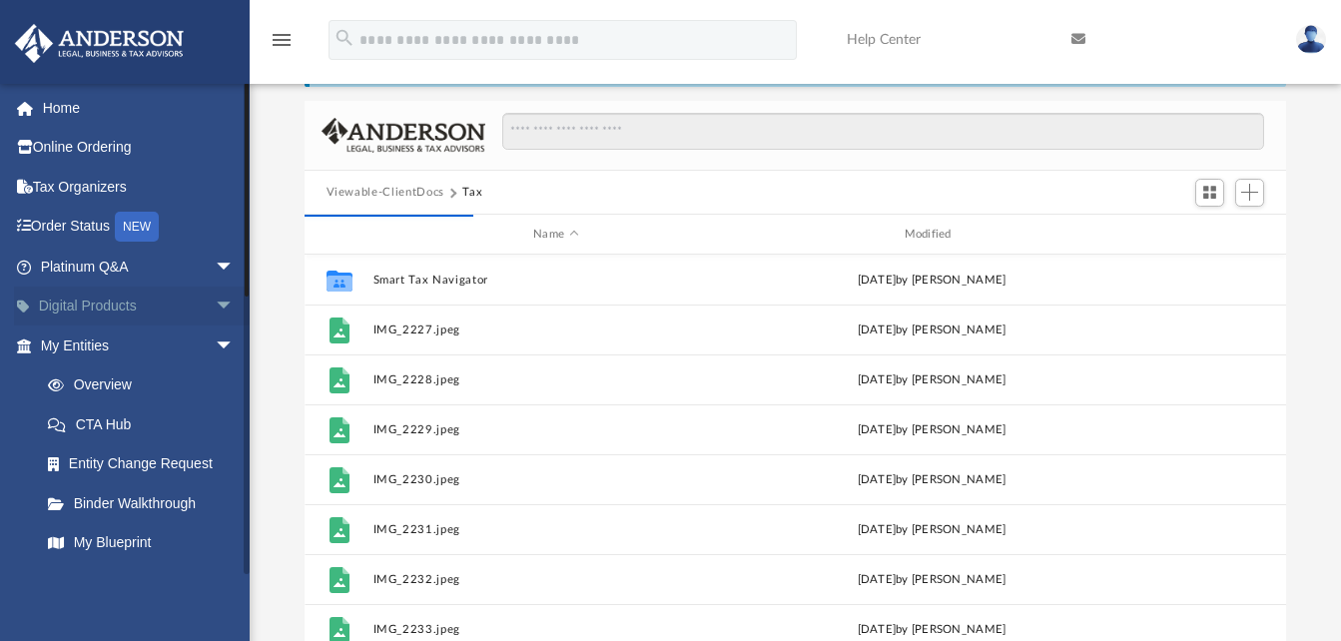
click at [215, 305] on span "arrow_drop_down" at bounding box center [235, 307] width 40 height 41
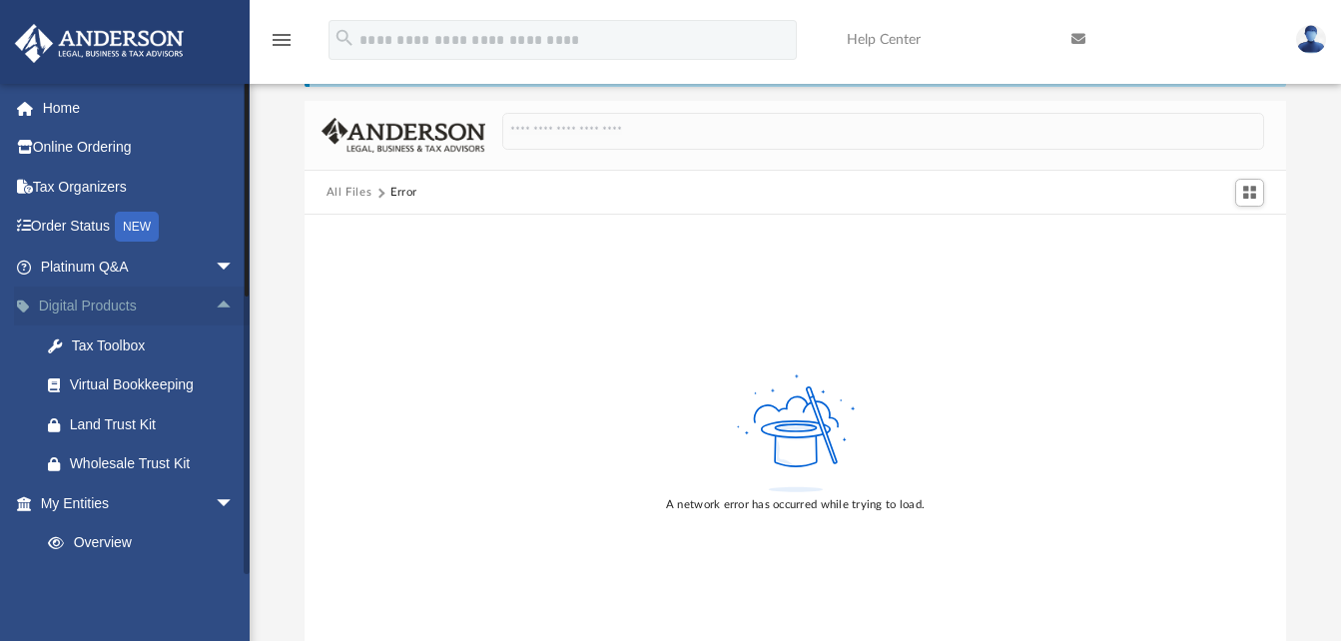
click at [215, 305] on span "arrow_drop_up" at bounding box center [235, 307] width 40 height 41
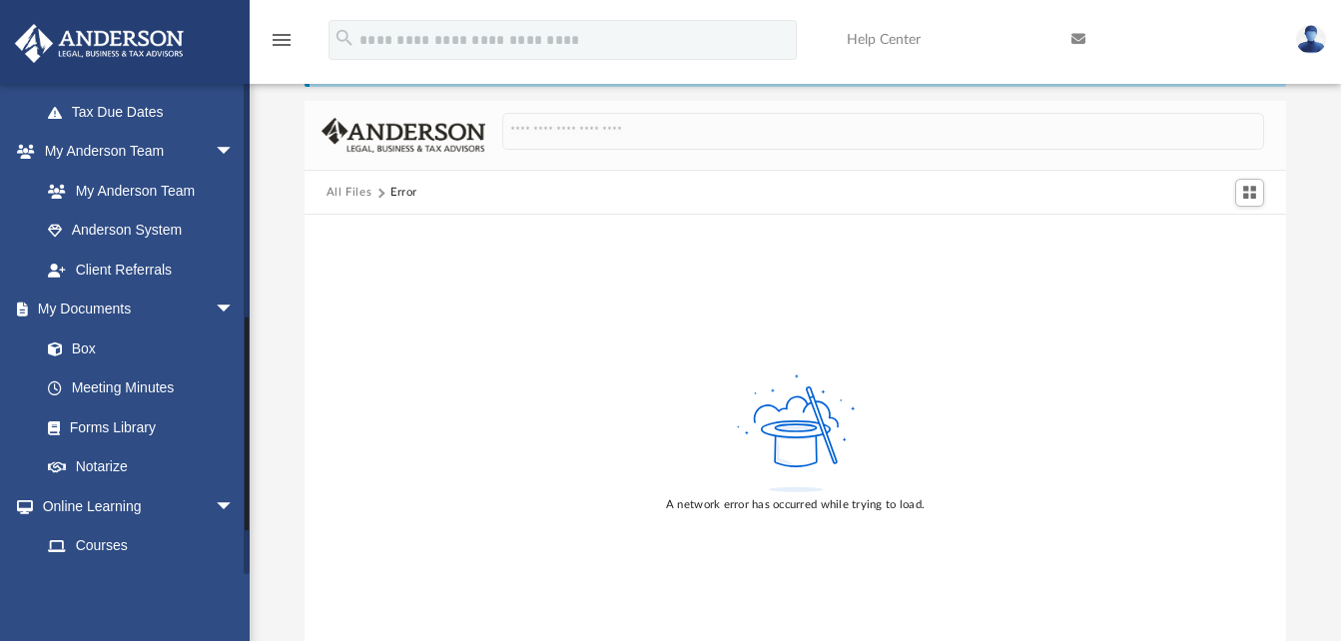
scroll to position [527, 0]
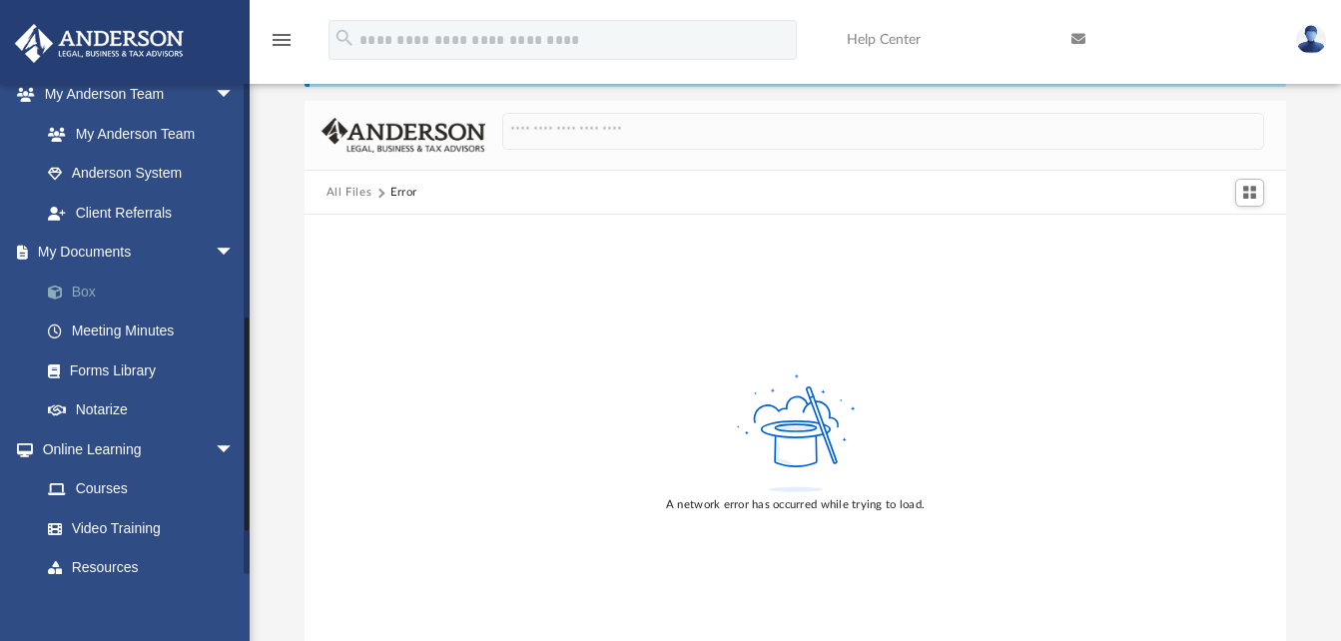
click at [94, 293] on link "Box" at bounding box center [146, 292] width 237 height 40
click at [82, 291] on link "Box" at bounding box center [146, 292] width 237 height 40
click at [357, 193] on button "All Files" at bounding box center [349, 193] width 46 height 18
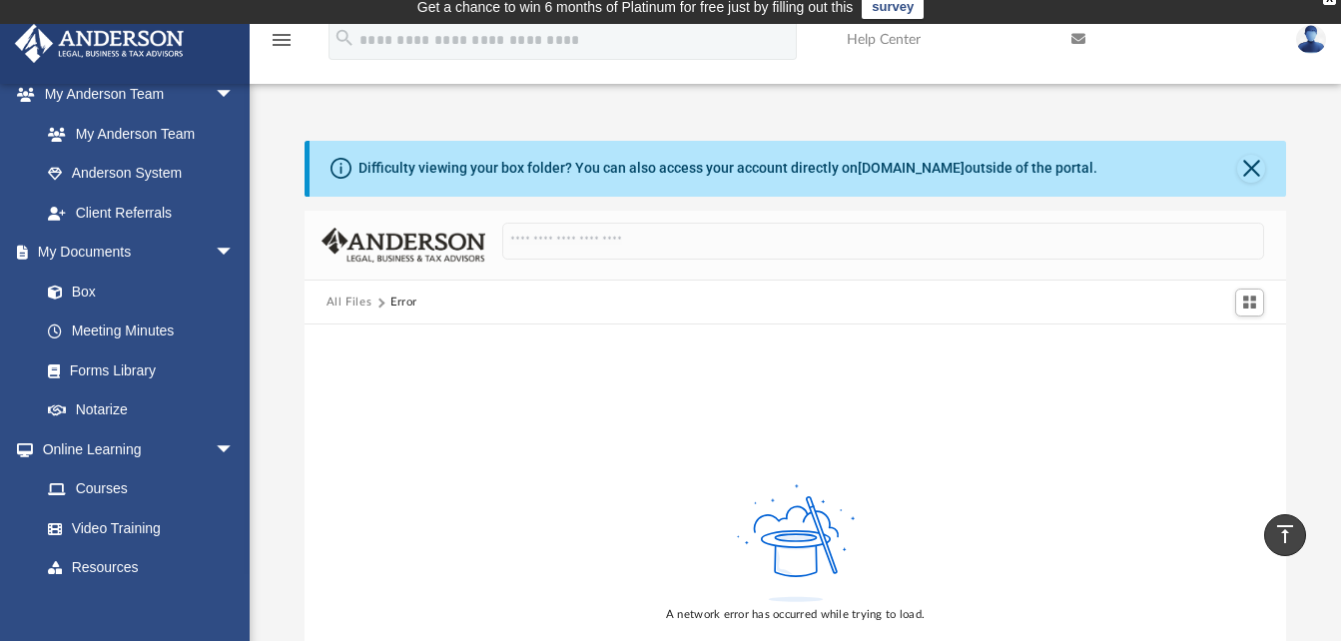
scroll to position [0, 0]
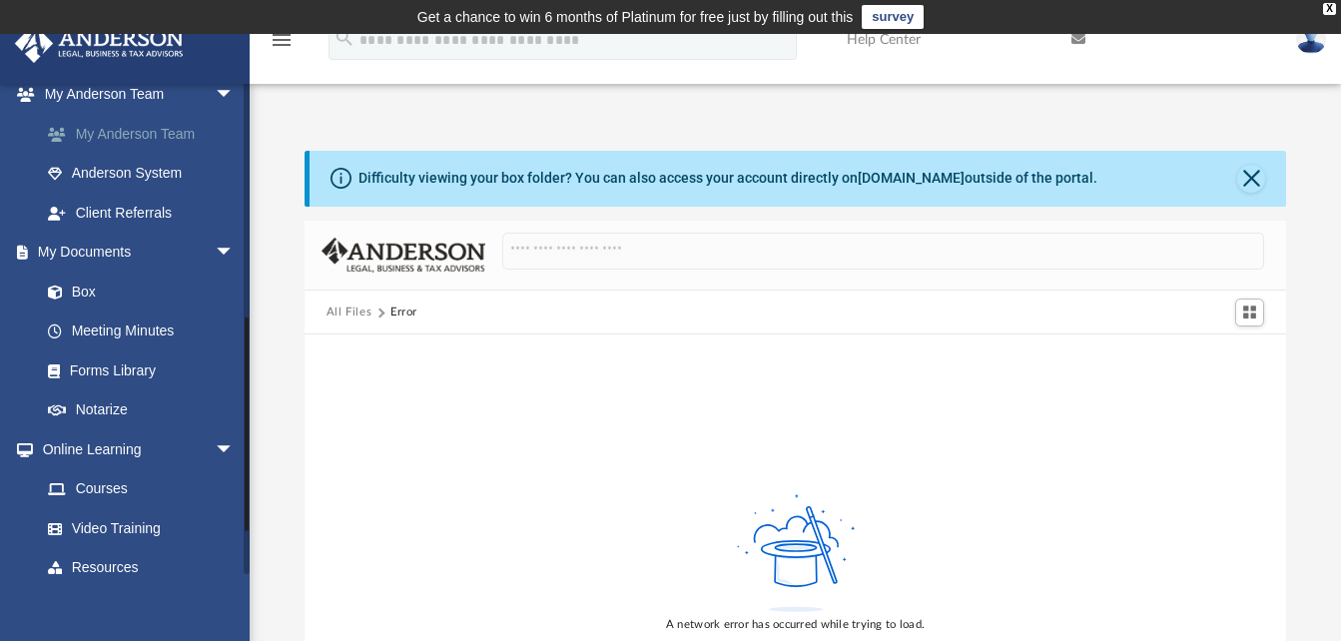
click at [107, 131] on link "My Anderson Team" at bounding box center [146, 134] width 237 height 40
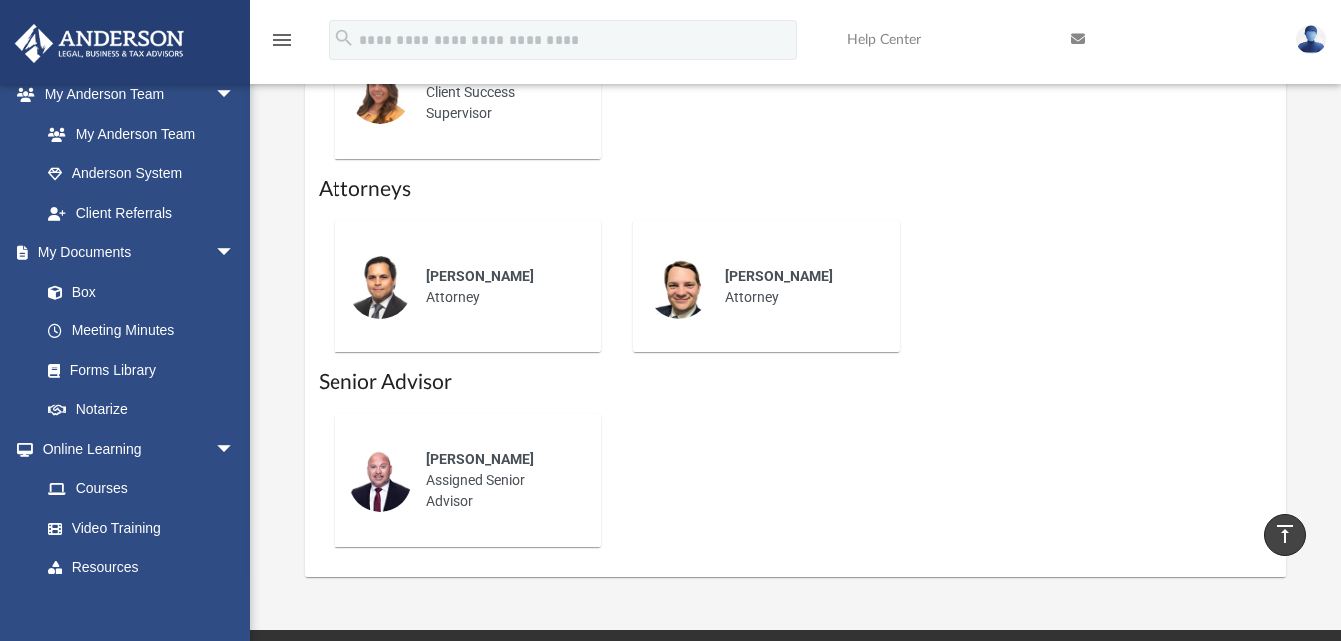
scroll to position [1031, 0]
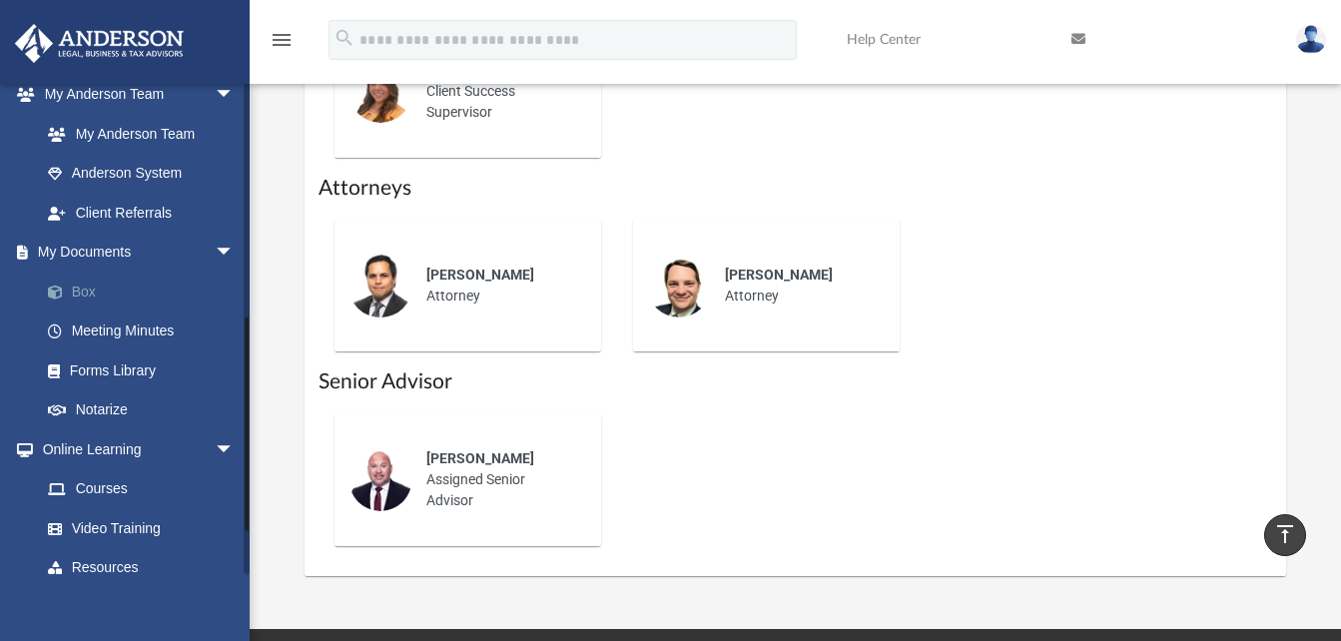
click at [104, 290] on link "Box" at bounding box center [146, 292] width 237 height 40
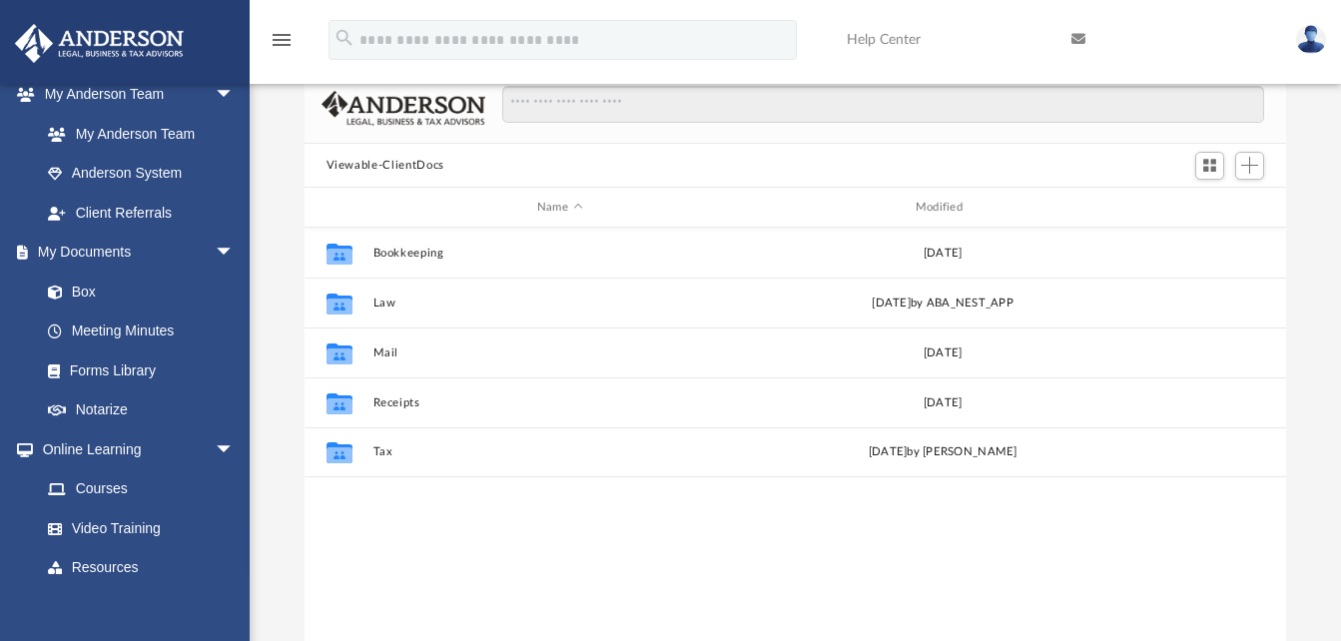
scroll to position [146, 0]
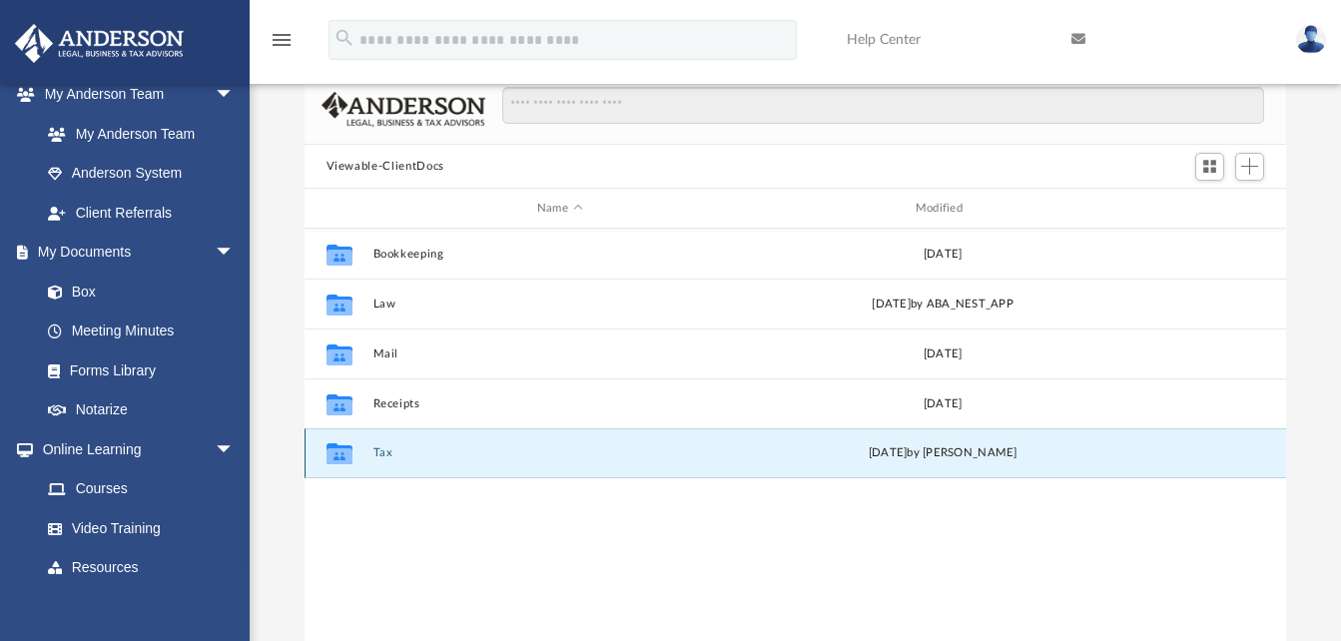
click at [378, 452] on button "Tax" at bounding box center [559, 453] width 374 height 13
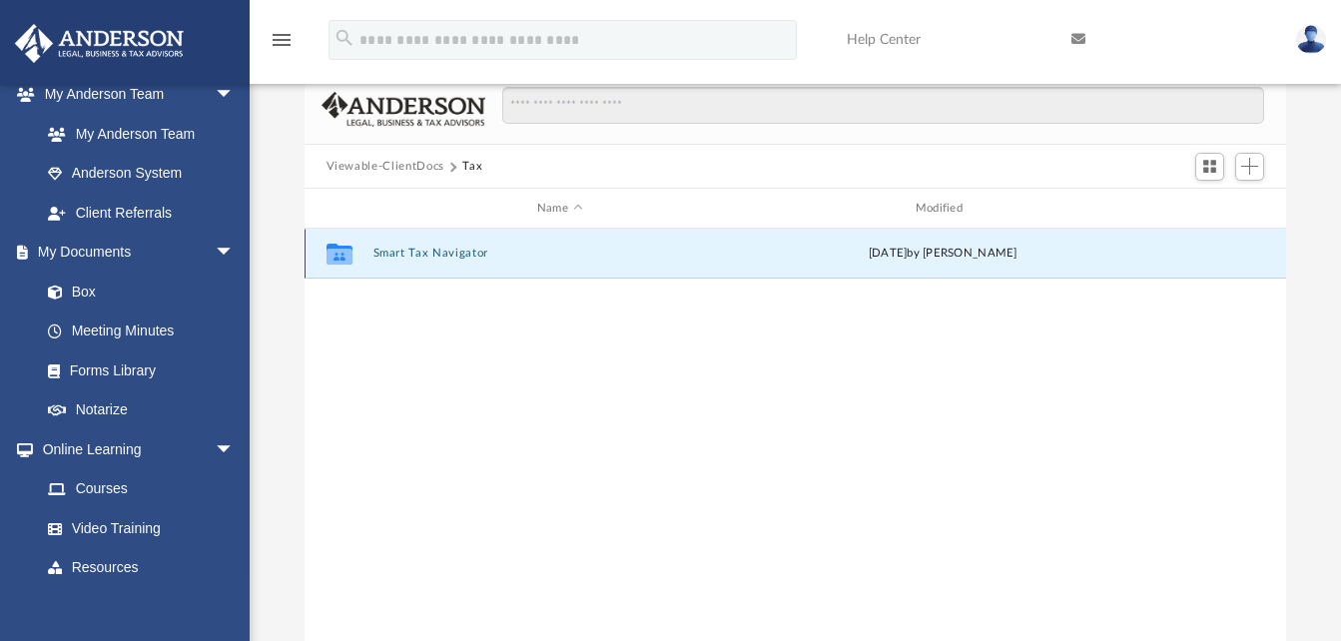
click at [422, 255] on button "Smart Tax Navigator" at bounding box center [559, 254] width 374 height 13
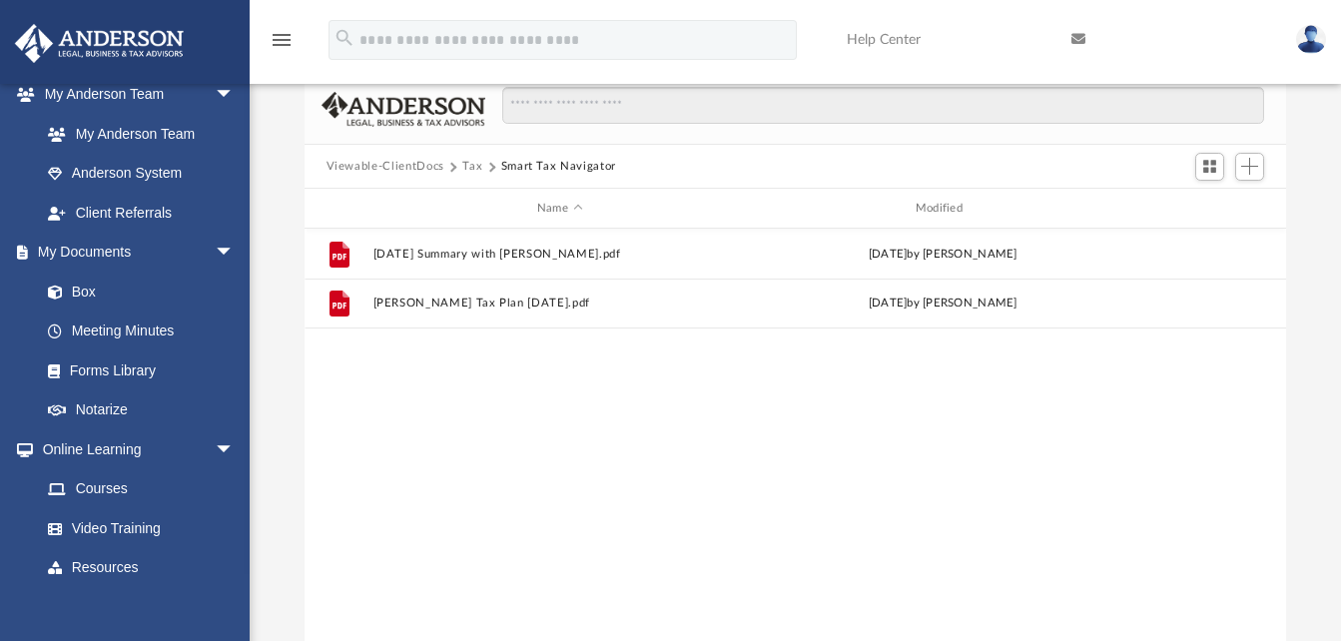
click at [395, 161] on button "Viewable-ClientDocs" at bounding box center [385, 167] width 118 height 18
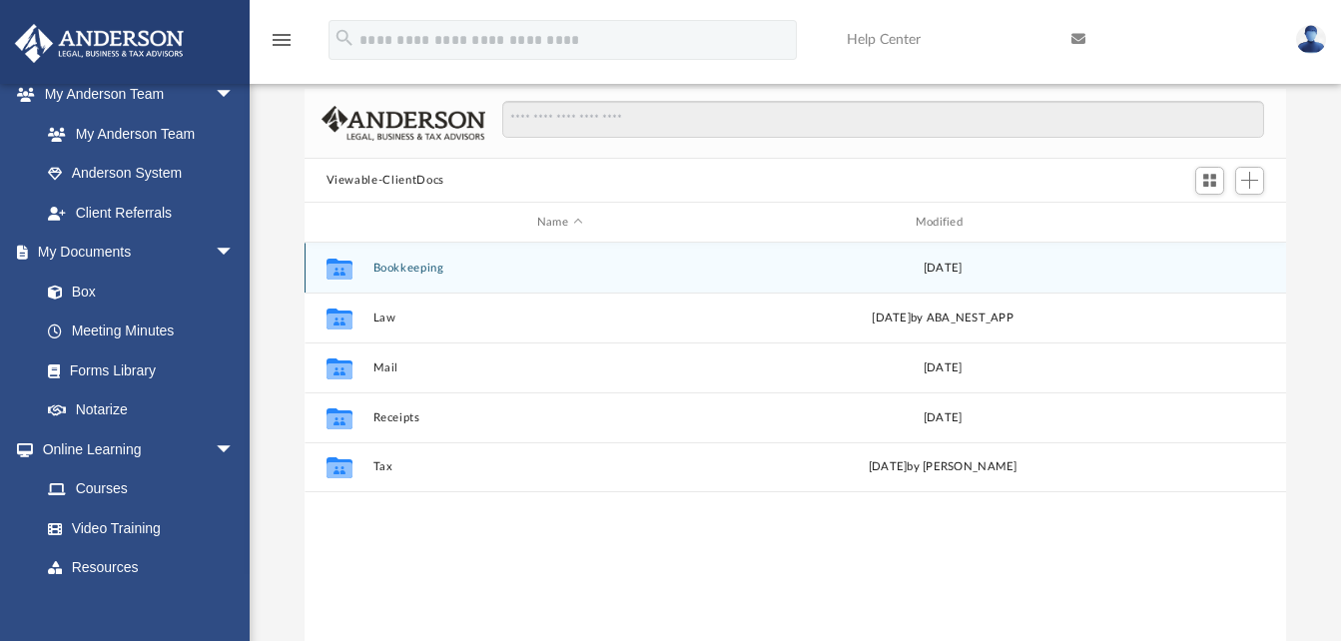
scroll to position [130, 0]
